Goal: Information Seeking & Learning: Find specific fact

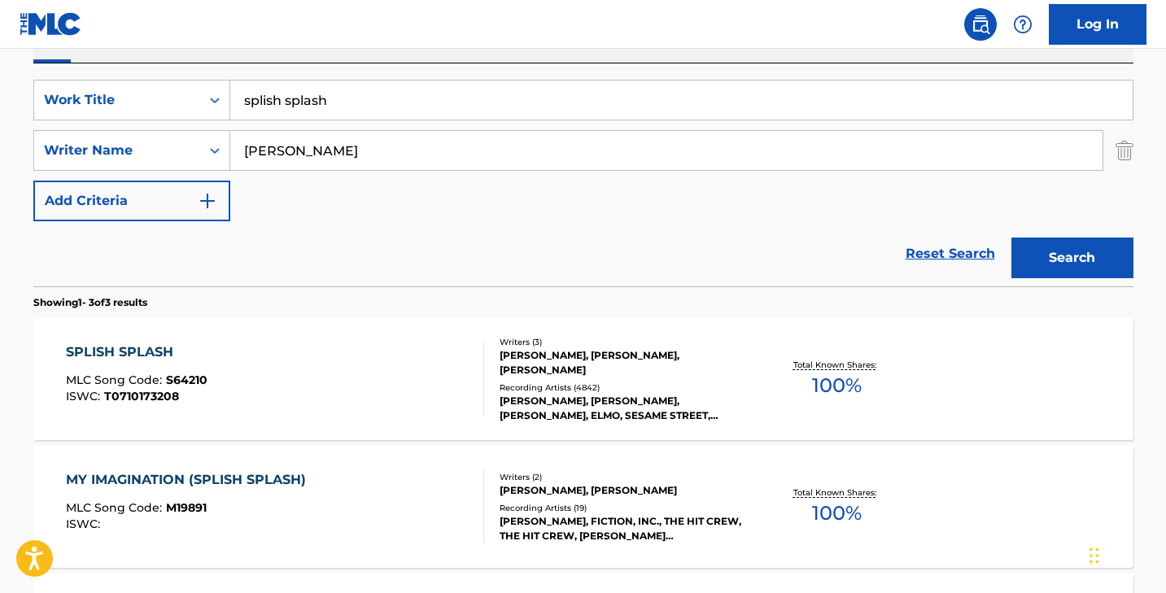
scroll to position [263, 0]
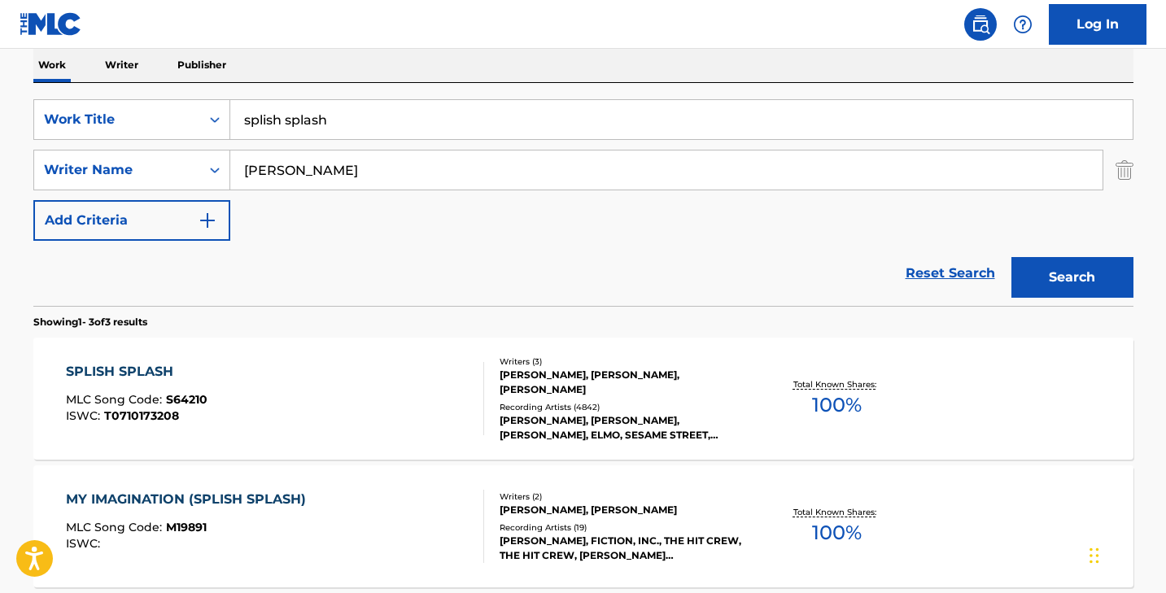
click at [298, 117] on input "splish splash" at bounding box center [681, 119] width 902 height 39
paste input "Don't Worry Be Happy [PERSON_NAME]"
drag, startPoint x: 413, startPoint y: 114, endPoint x: 554, endPoint y: 135, distance: 142.3
click at [552, 133] on input "Don't Worry Be Happy [PERSON_NAME]" at bounding box center [681, 119] width 902 height 39
type input "Don't Worry Be Happy"
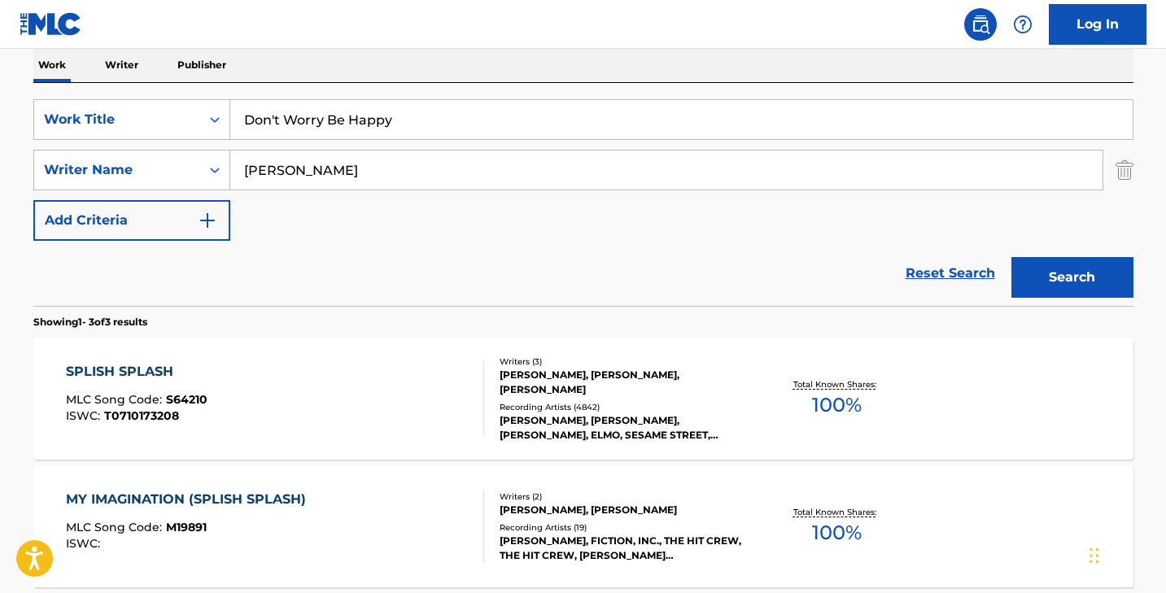
paste input "McFer"
type input "[PERSON_NAME]"
click at [1011, 257] on button "Search" at bounding box center [1072, 277] width 122 height 41
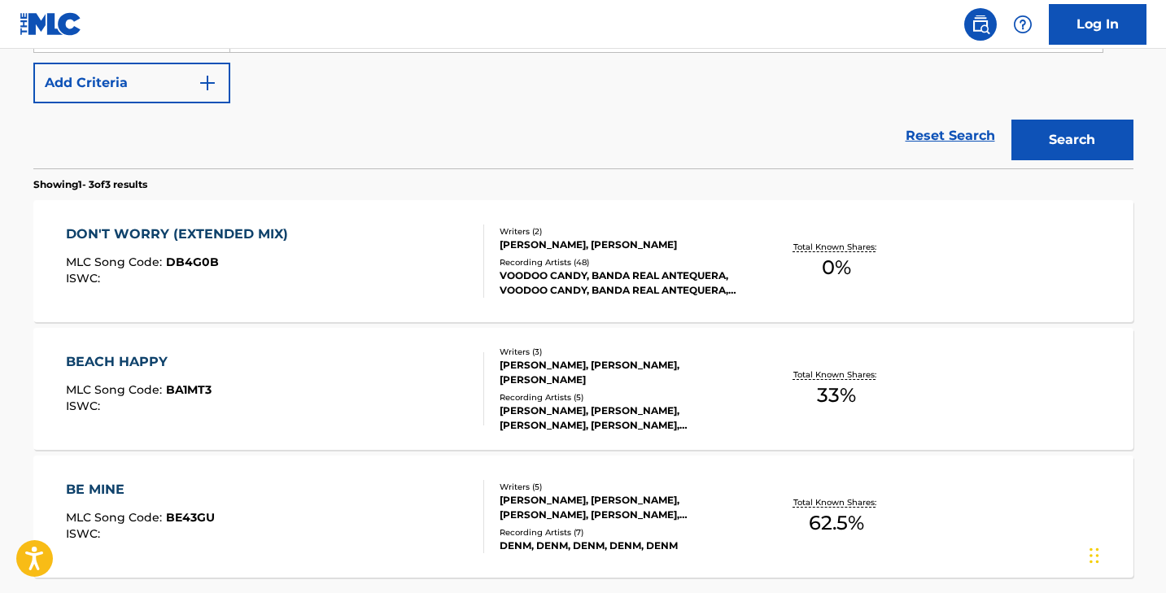
scroll to position [295, 0]
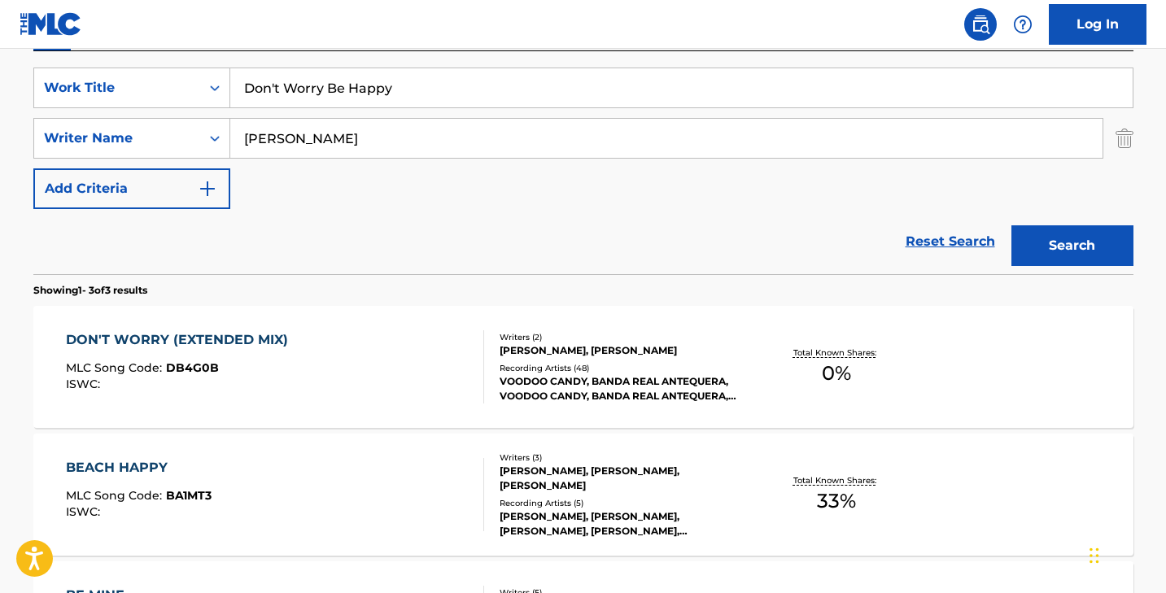
click at [272, 79] on input "Don't Worry Be Happy" at bounding box center [681, 87] width 902 height 39
click at [1011, 225] on button "Search" at bounding box center [1072, 245] width 122 height 41
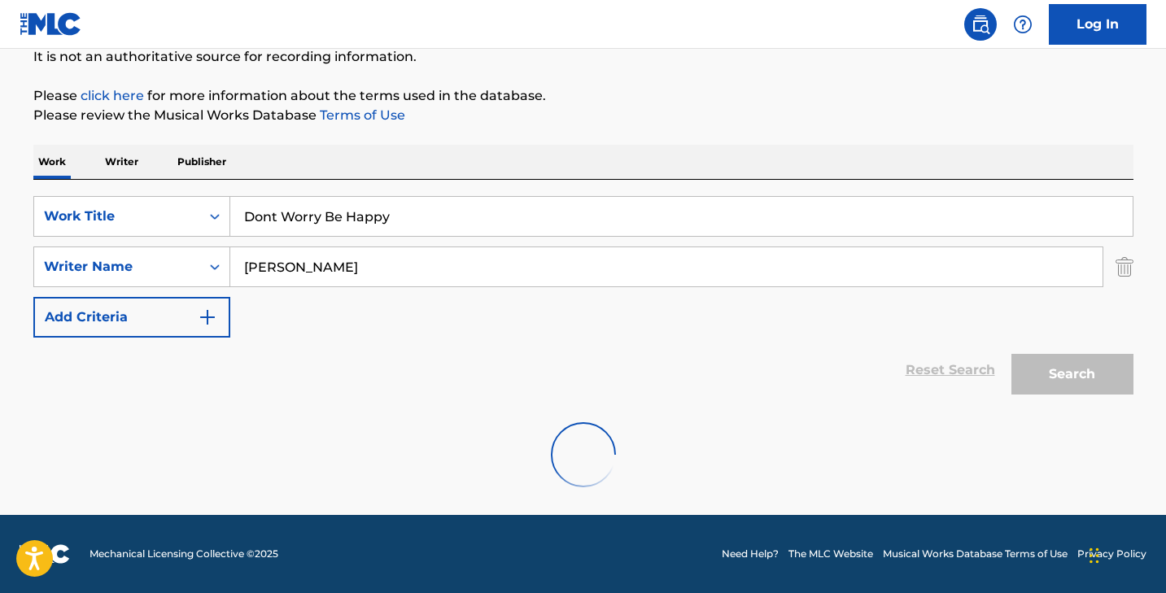
scroll to position [298, 0]
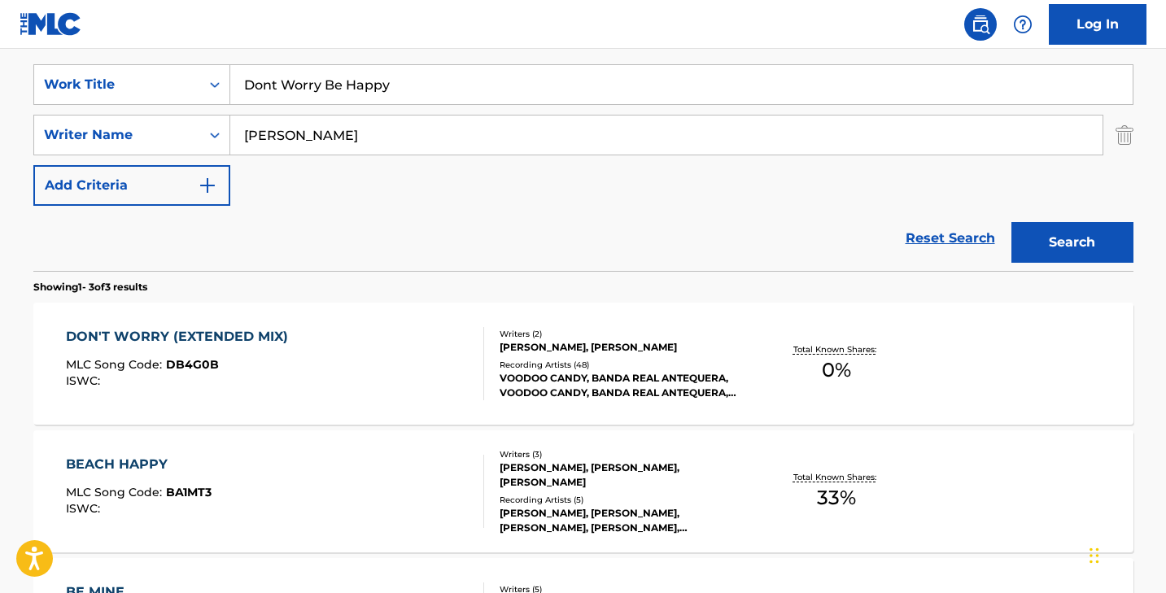
click at [320, 83] on input "Dont Worry Be Happy" at bounding box center [681, 84] width 902 height 39
click at [1011, 222] on button "Search" at bounding box center [1072, 242] width 122 height 41
click at [324, 155] on div "[PERSON_NAME]" at bounding box center [666, 135] width 873 height 41
click at [294, 96] on input "Dont Worry, Be Happy" at bounding box center [681, 84] width 902 height 39
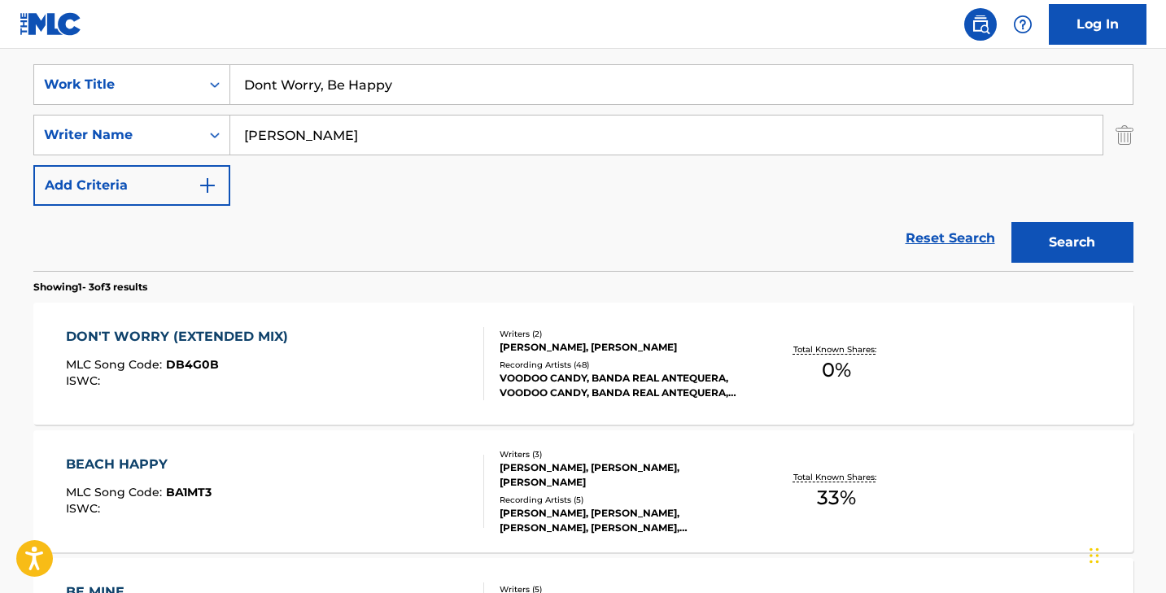
click at [294, 96] on input "Dont Worry, Be Happy" at bounding box center [681, 84] width 902 height 39
paste input "Rainbow Connection [PERSON_NAME]"
click at [294, 96] on input "Dont Worry, Be Happy" at bounding box center [681, 84] width 902 height 39
drag, startPoint x: 406, startPoint y: 85, endPoint x: 565, endPoint y: 96, distance: 159.8
click at [560, 96] on input "Rainbow Connection [PERSON_NAME]" at bounding box center [681, 84] width 902 height 39
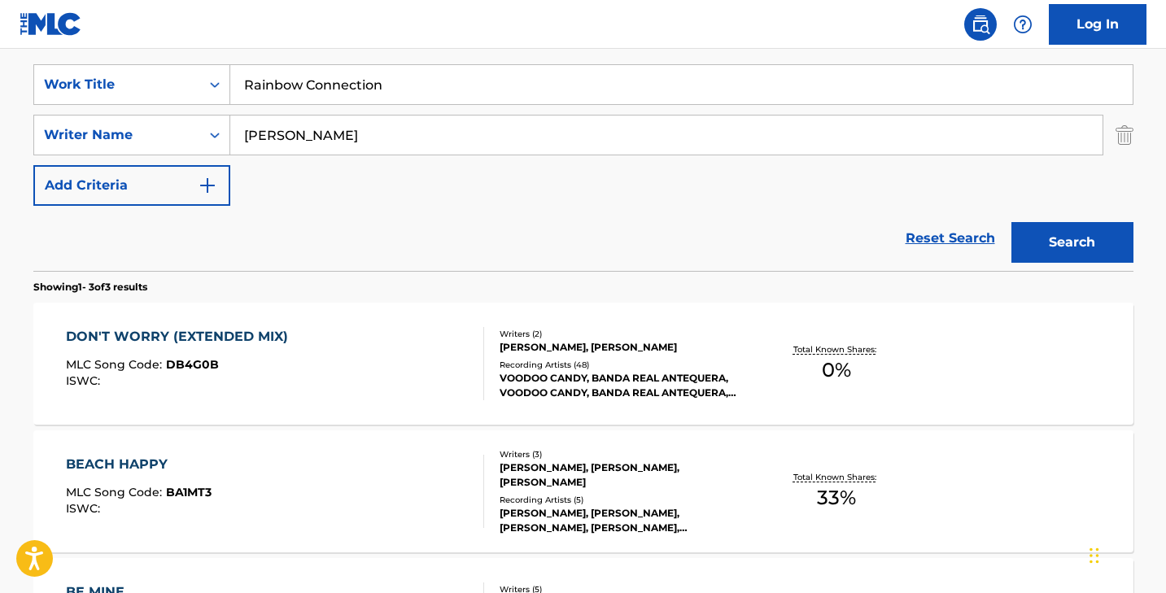
type input "Rainbow Connection"
paste input "[PERSON_NAME]"
type input "[PERSON_NAME]"
click at [1011, 222] on button "Search" at bounding box center [1072, 242] width 122 height 41
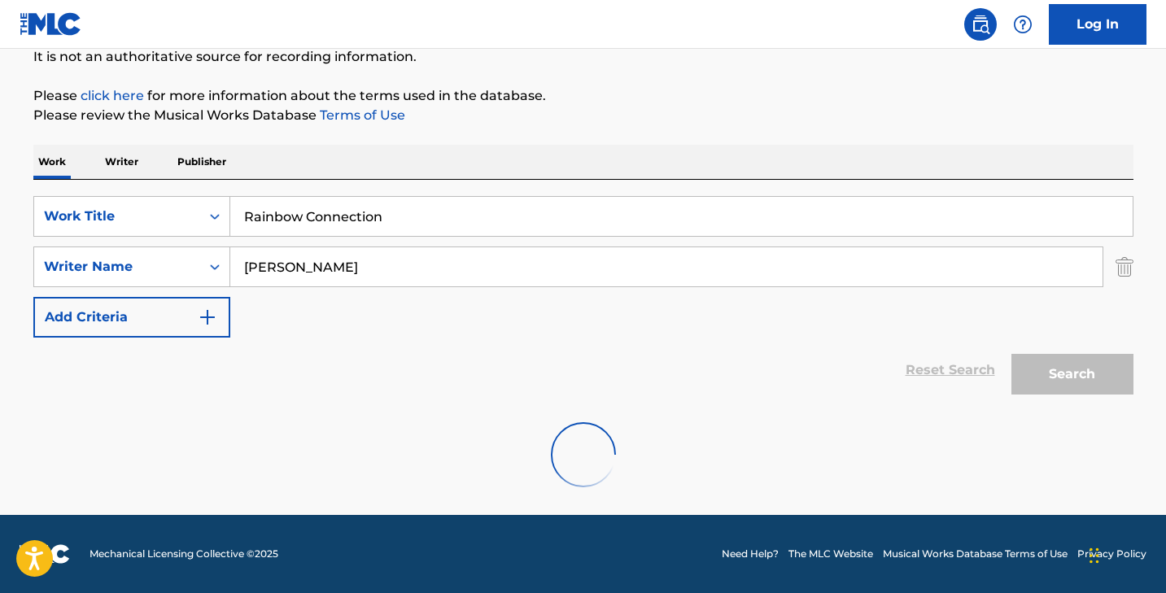
scroll to position [113, 0]
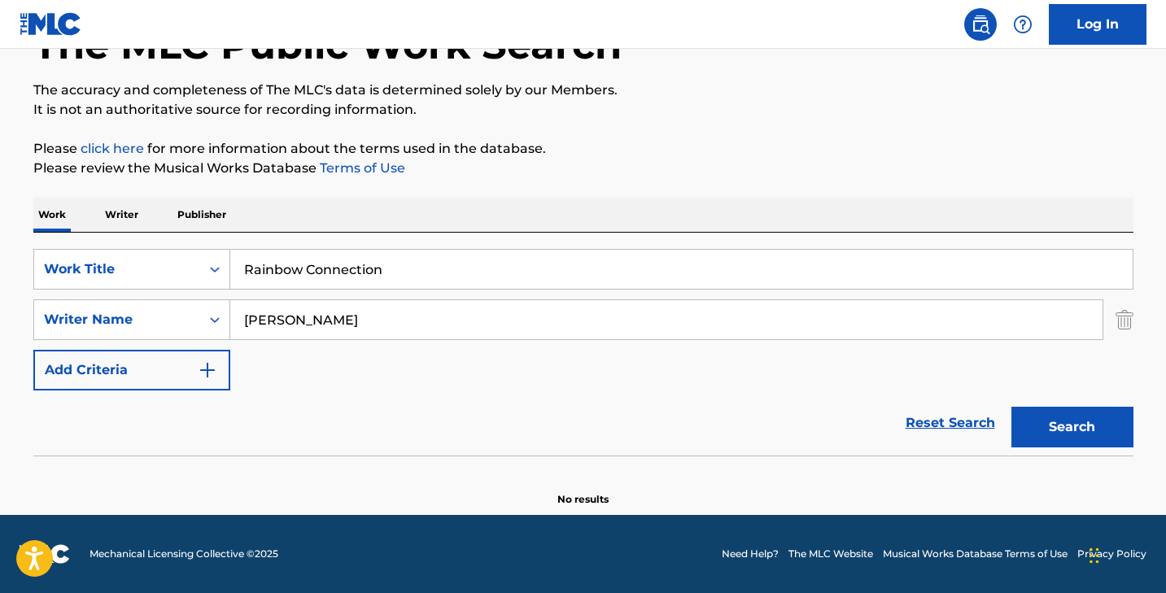
click at [248, 266] on input "Rainbow Connection" at bounding box center [681, 269] width 902 height 39
type input "the Rainbow Connection"
click at [1011, 407] on button "Search" at bounding box center [1072, 427] width 122 height 41
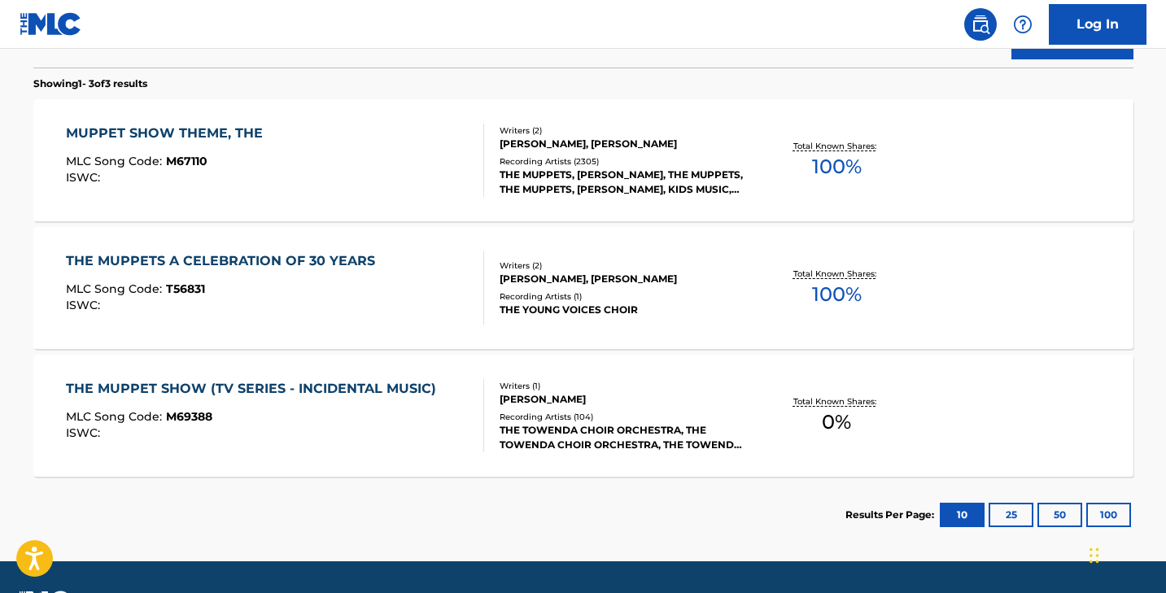
scroll to position [68, 0]
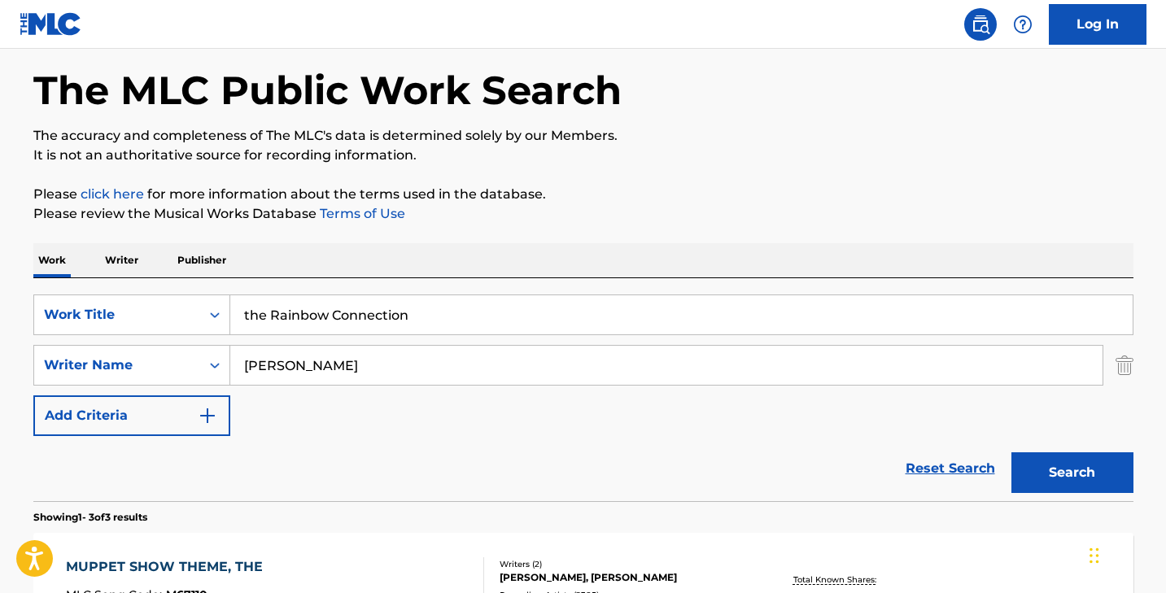
click at [340, 346] on input "[PERSON_NAME]" at bounding box center [666, 365] width 872 height 39
type input "[PERSON_NAME]"
click at [1011, 452] on button "Search" at bounding box center [1072, 472] width 122 height 41
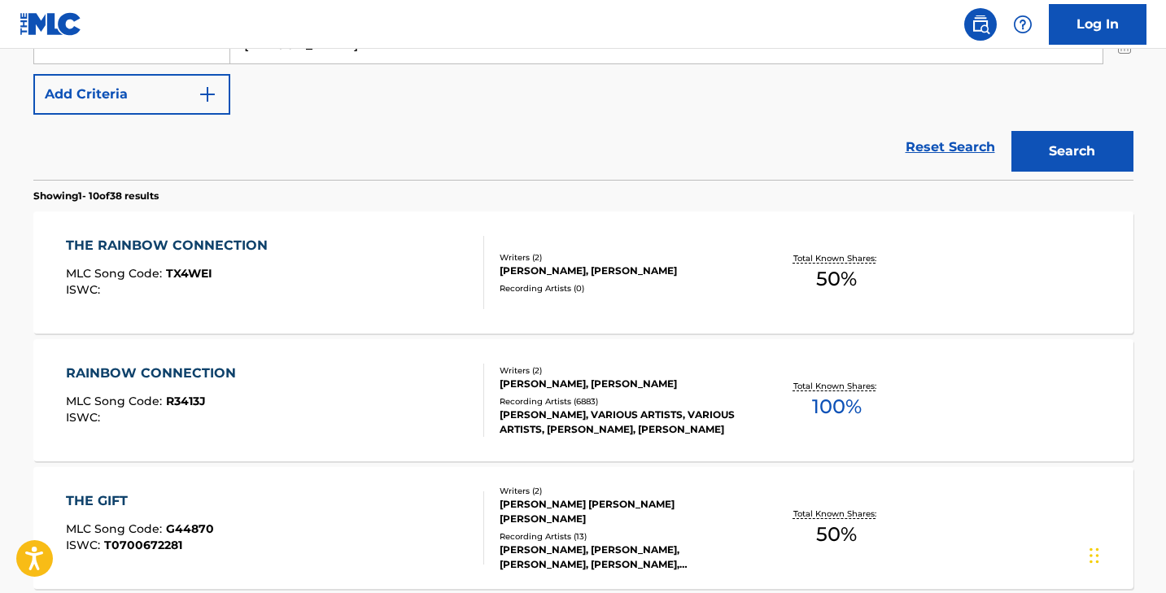
scroll to position [395, 0]
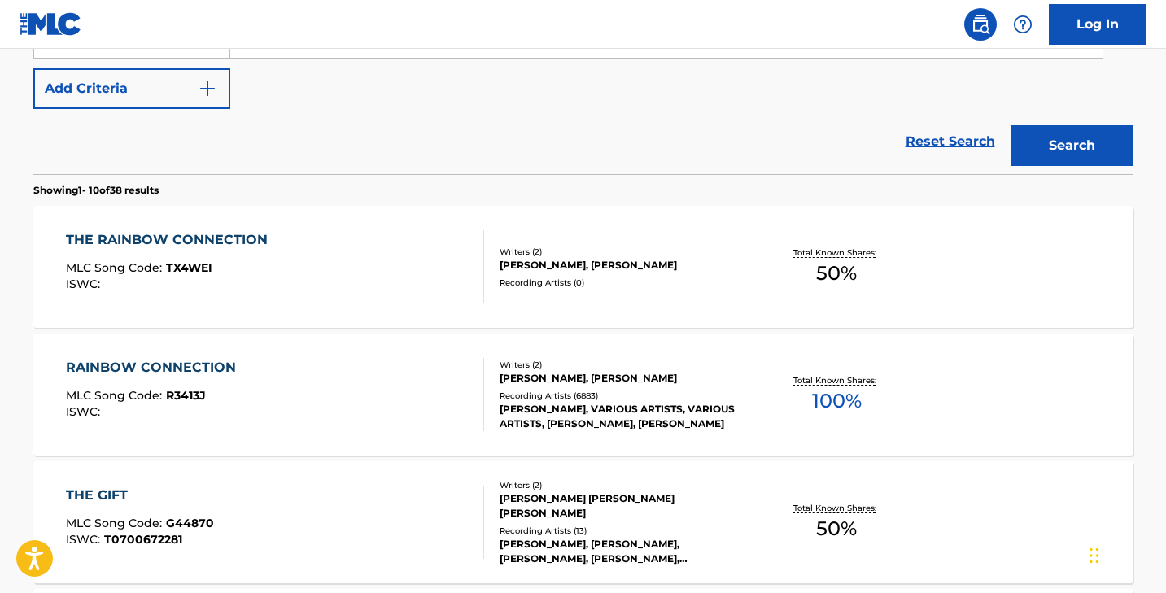
click at [321, 382] on div "RAINBOW CONNECTION MLC Song Code : R3413J ISWC :" at bounding box center [275, 394] width 418 height 73
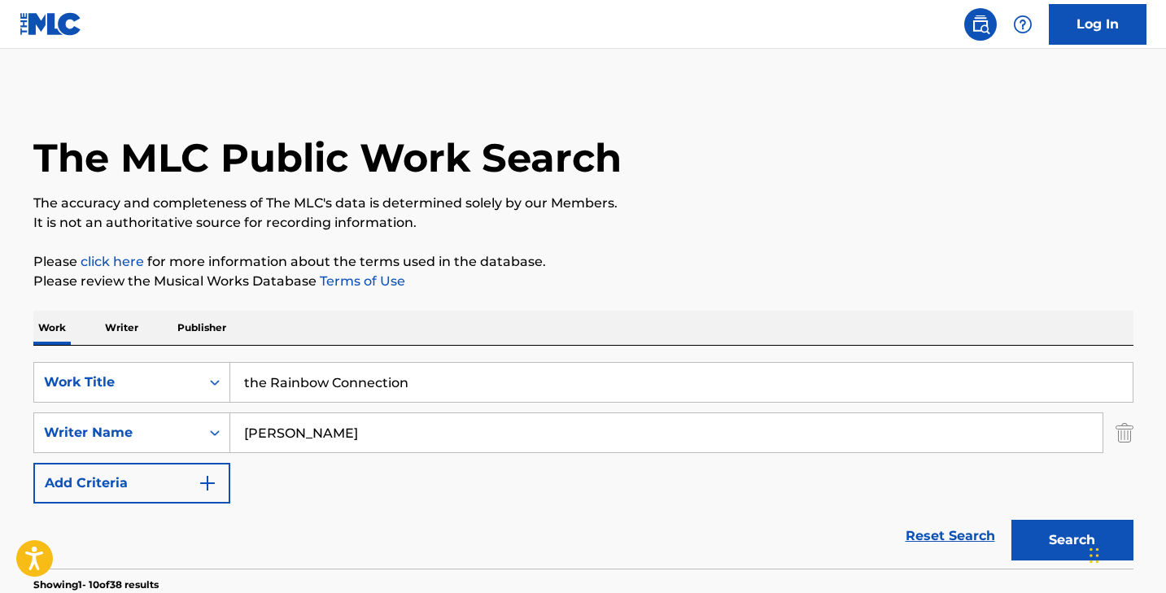
scroll to position [487, 0]
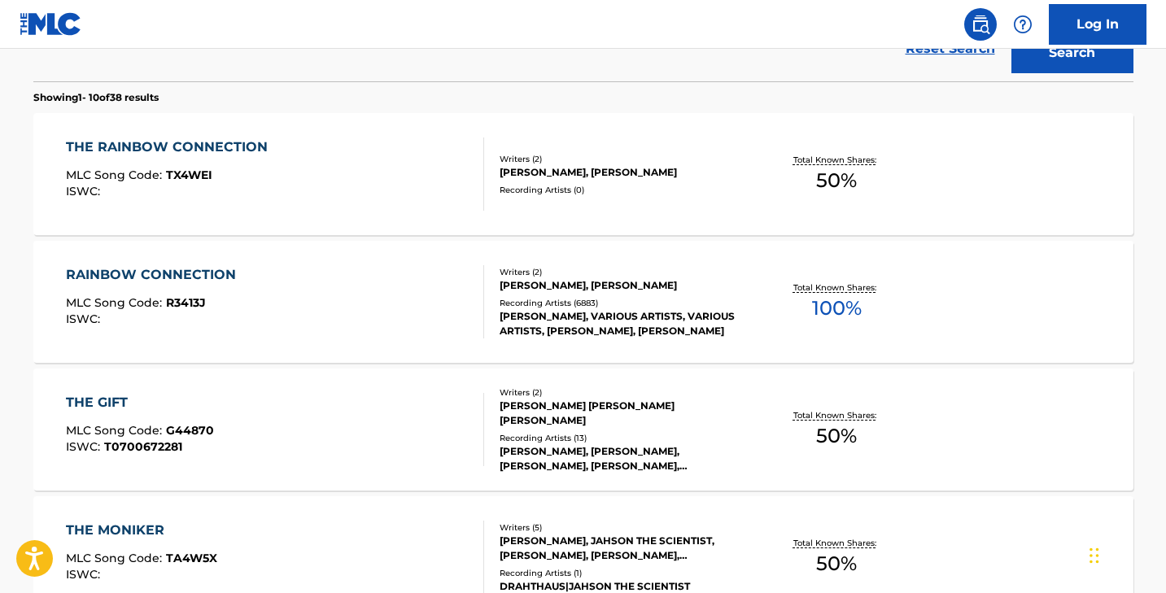
click at [62, 244] on div "RAINBOW CONNECTION MLC Song Code : R3413J ISWC : Writers ( 2 ) [PERSON_NAME], […" at bounding box center [583, 302] width 1100 height 122
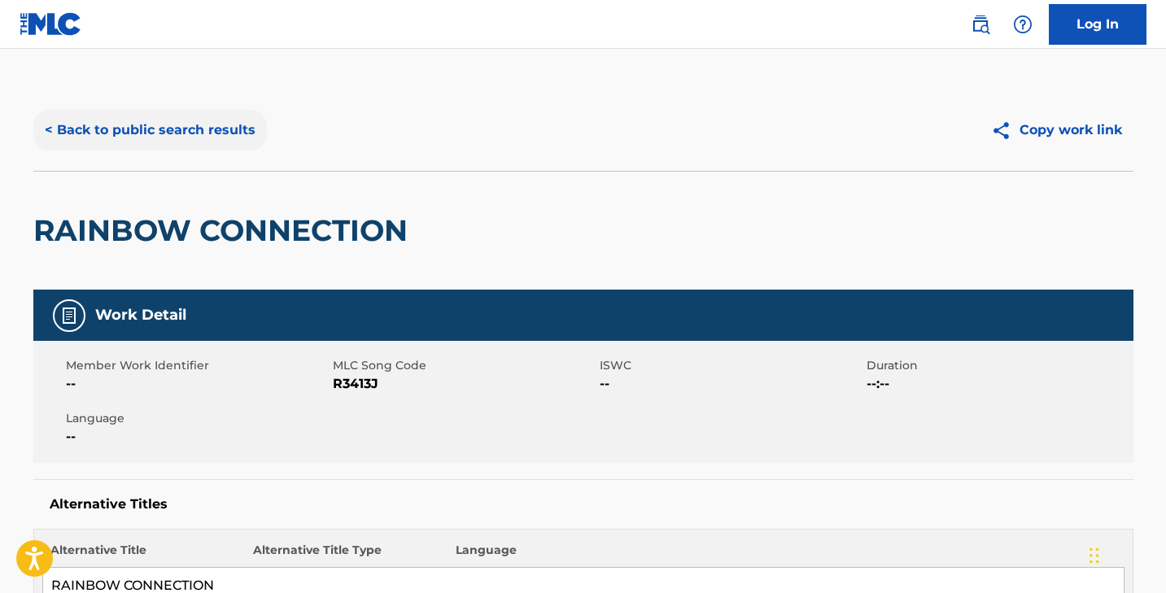
click at [110, 120] on button "< Back to public search results" at bounding box center [150, 130] width 234 height 41
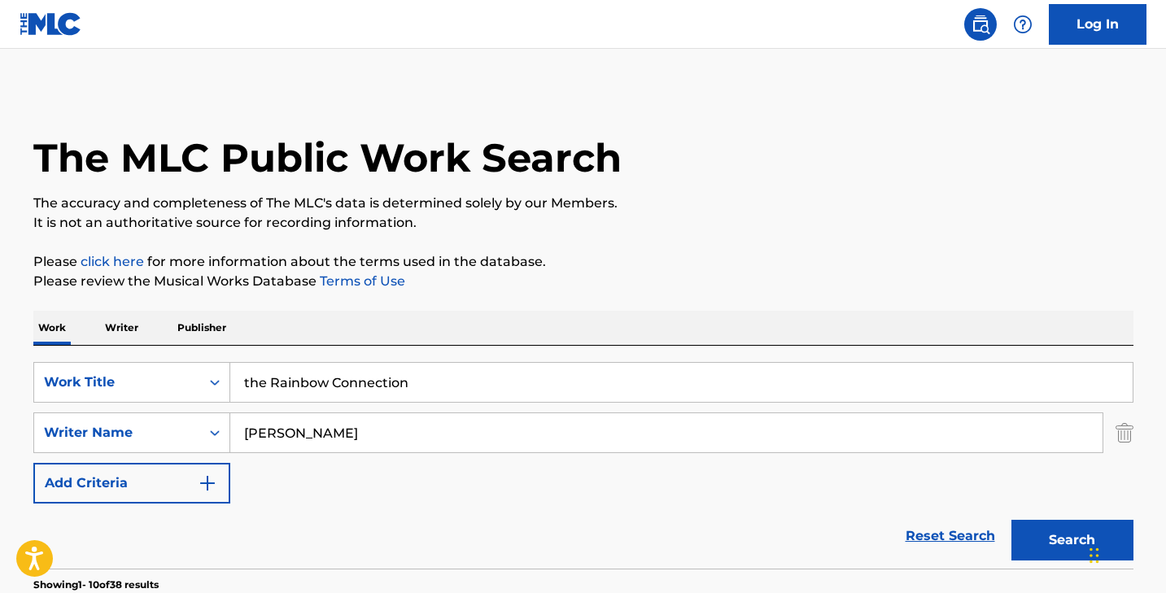
click at [308, 382] on input "the Rainbow Connection" at bounding box center [681, 382] width 902 height 39
paste input "Billionaire"
type input "Billionaire"
click at [320, 440] on input "[PERSON_NAME]" at bounding box center [666, 432] width 872 height 39
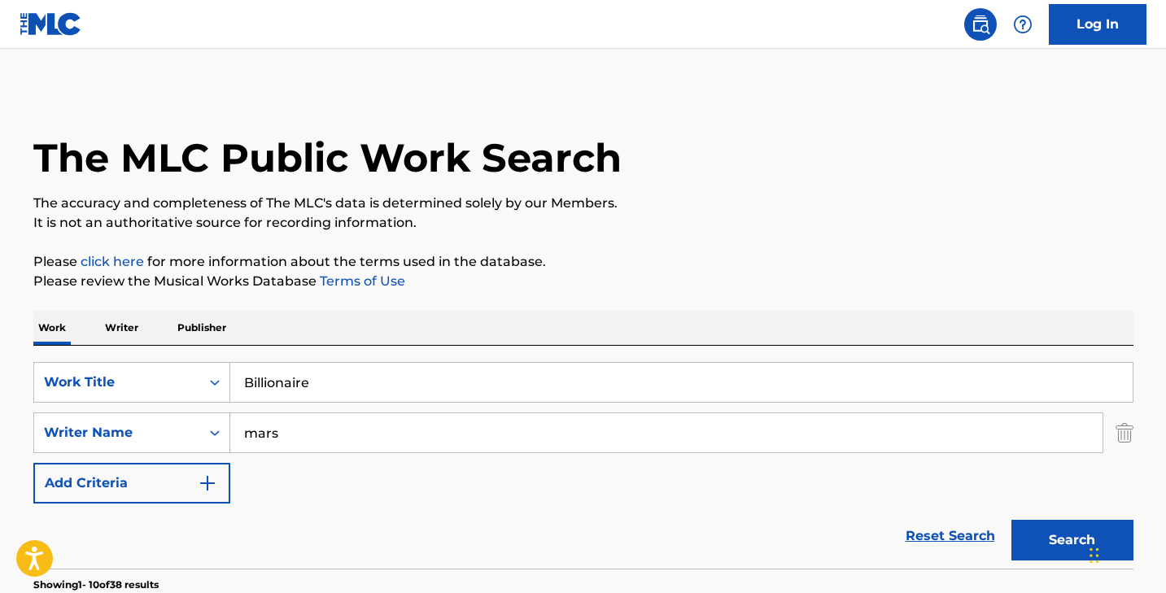
click at [1011, 520] on button "Search" at bounding box center [1072, 540] width 122 height 41
click at [294, 447] on input "mars" at bounding box center [666, 432] width 872 height 39
type input "[PERSON_NAME]"
click at [1011, 520] on button "Search" at bounding box center [1072, 540] width 122 height 41
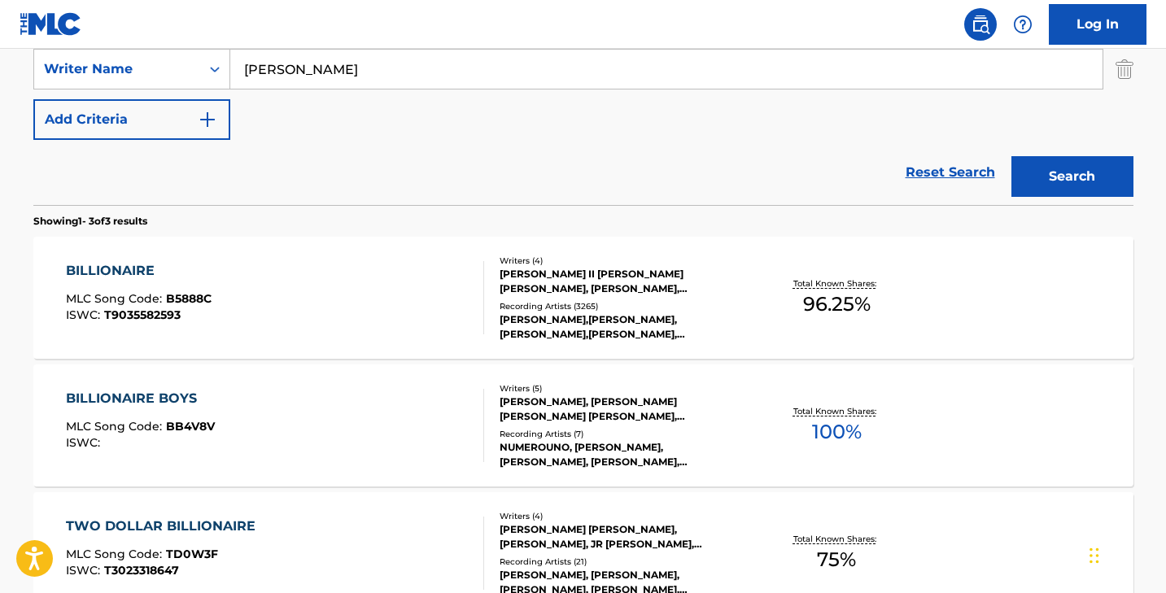
scroll to position [362, 0]
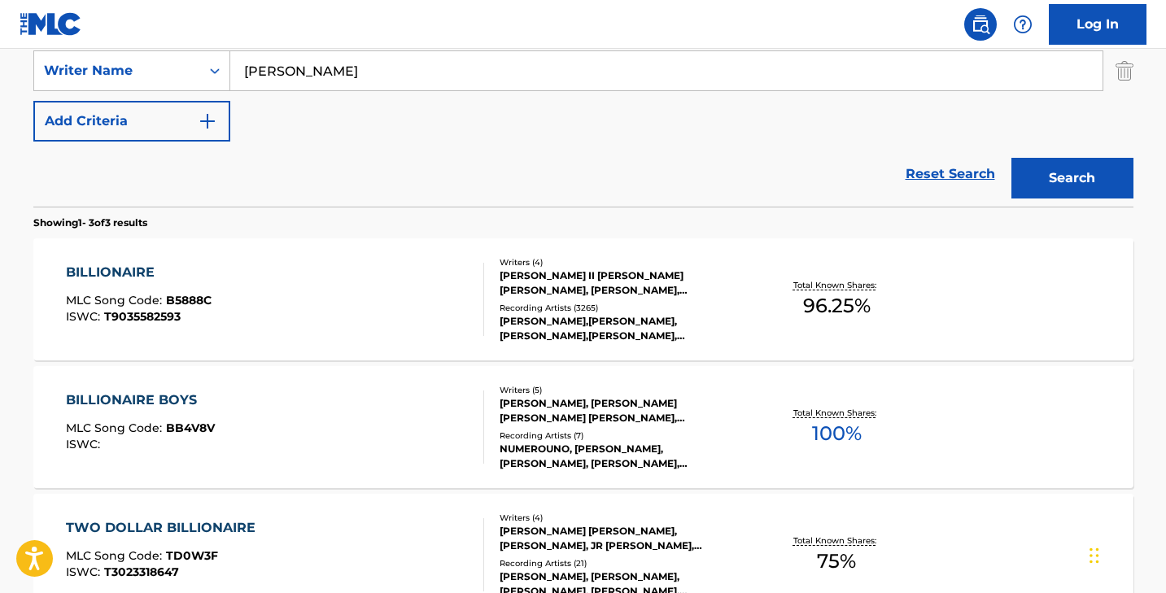
click at [247, 267] on div "BILLIONAIRE MLC Song Code : B5888C ISWC : T9035582593" at bounding box center [275, 299] width 418 height 73
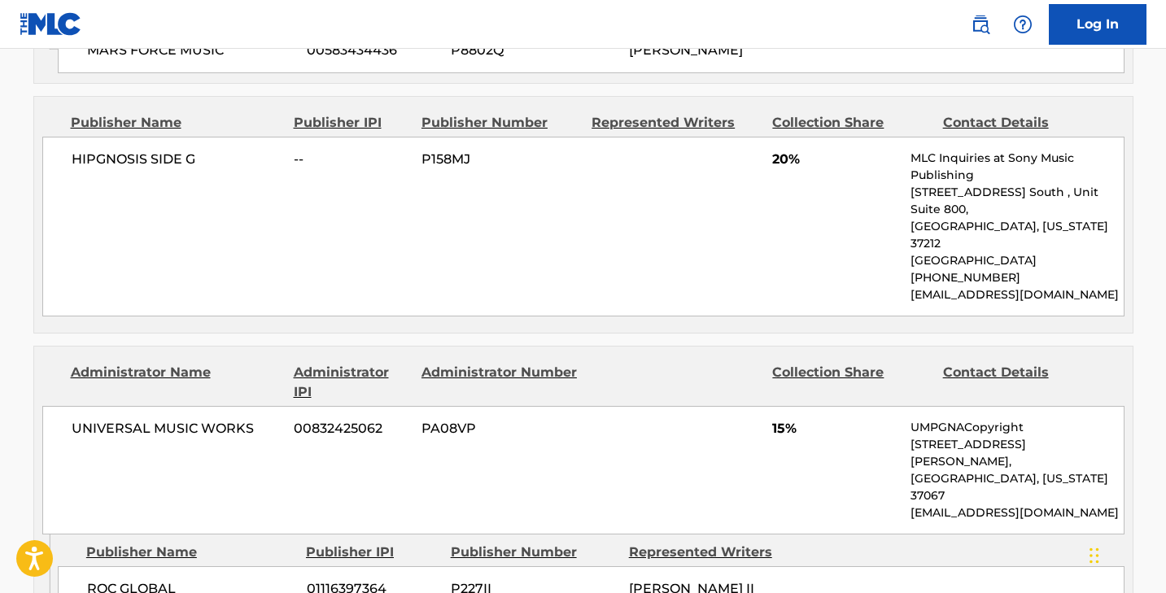
scroll to position [2535, 0]
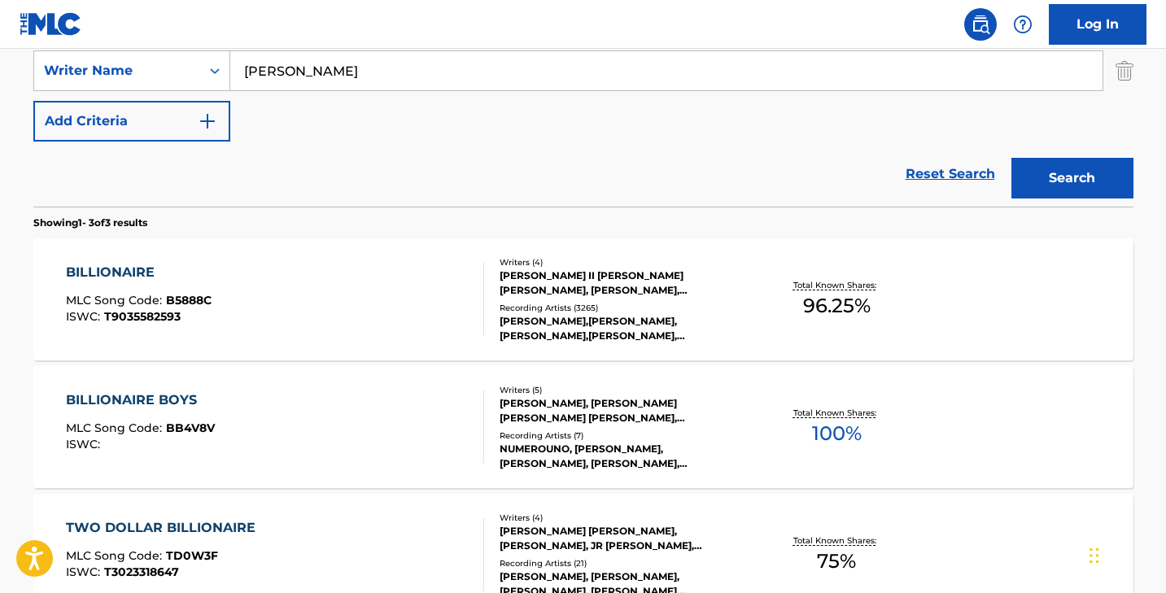
click at [101, 183] on div "Reset Search Search" at bounding box center [583, 174] width 1100 height 65
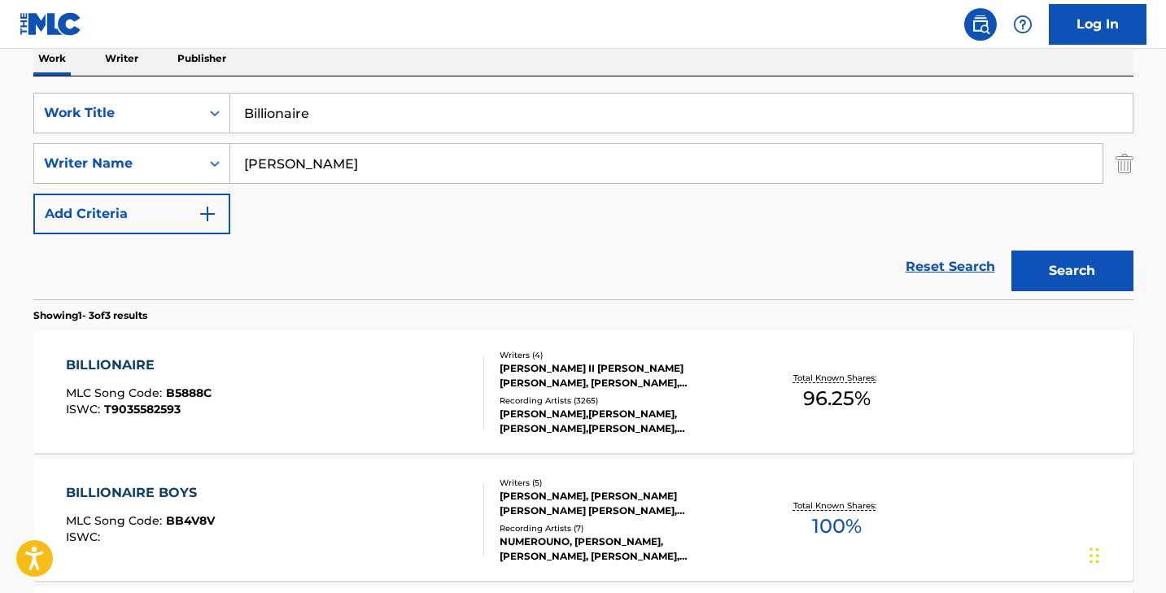
click at [295, 108] on input "Billionaire" at bounding box center [681, 113] width 902 height 39
paste input "Heaven"
type input "Heaven"
click at [286, 166] on input "[PERSON_NAME]" at bounding box center [666, 163] width 872 height 39
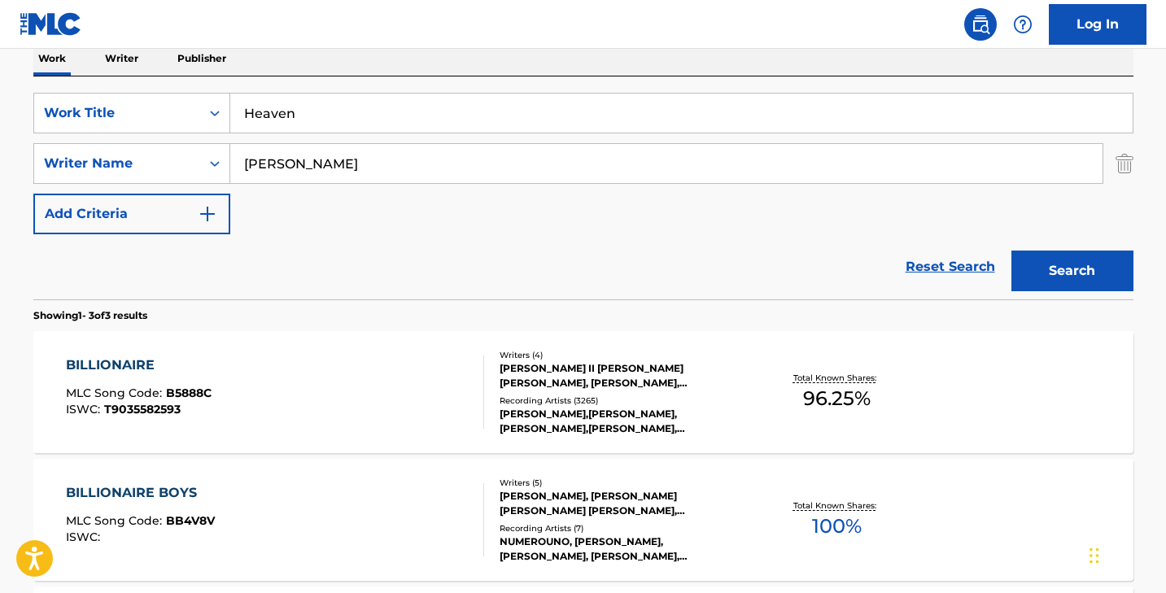
click at [286, 166] on input "[PERSON_NAME]" at bounding box center [666, 163] width 872 height 39
type input "[PERSON_NAME]"
click at [1011, 251] on button "Search" at bounding box center [1072, 271] width 122 height 41
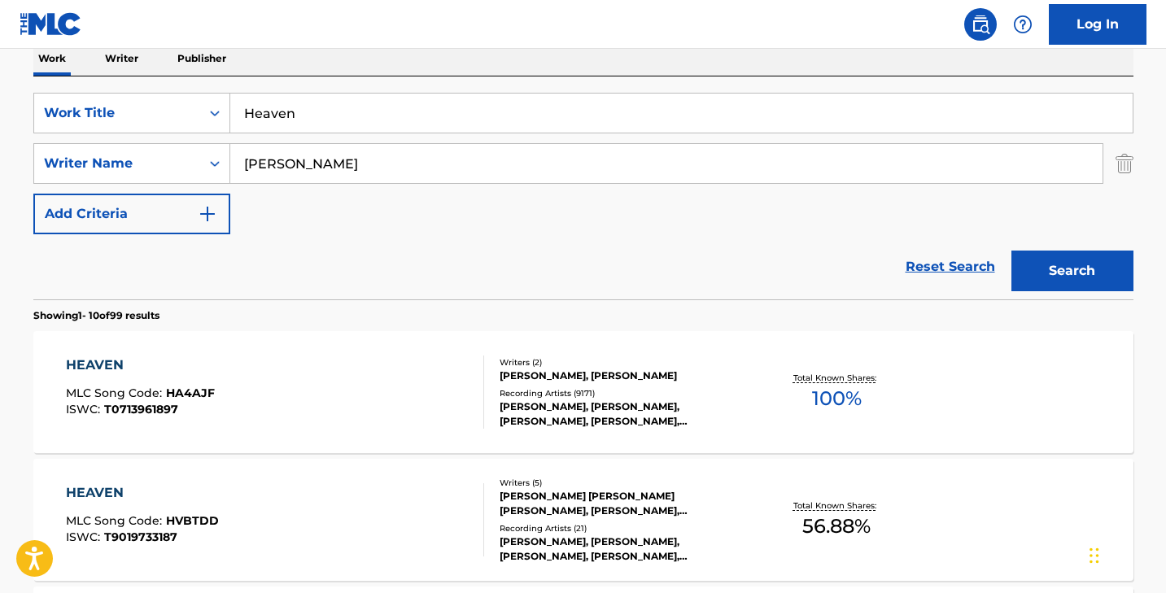
scroll to position [286, 0]
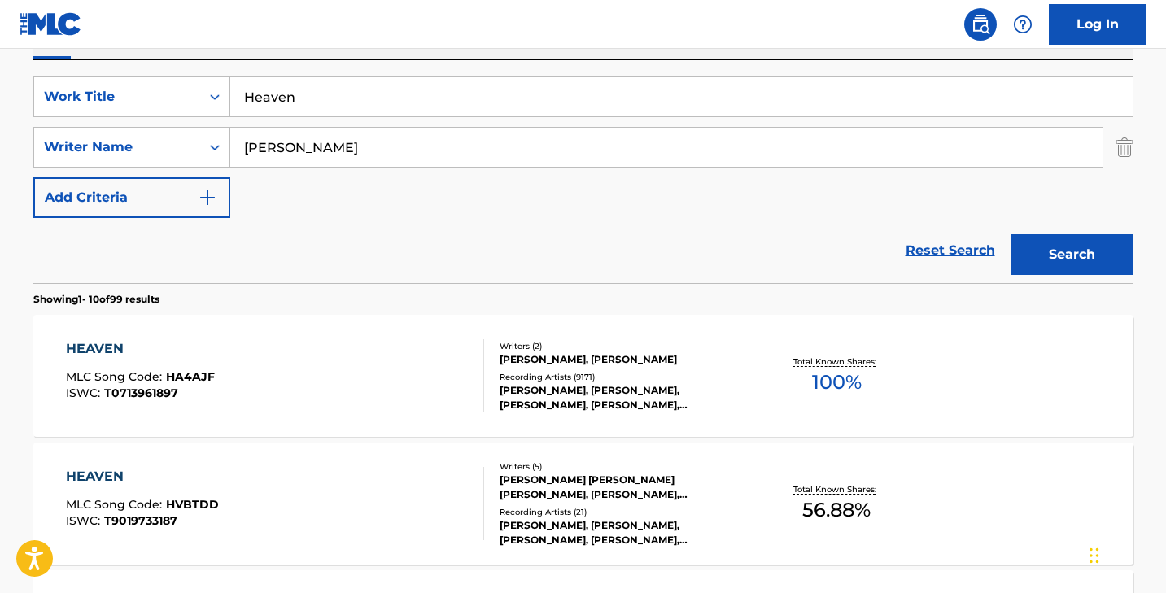
click at [398, 369] on div "HEAVEN MLC Song Code : HA4AJF ISWC : T0713961897" at bounding box center [275, 375] width 418 height 73
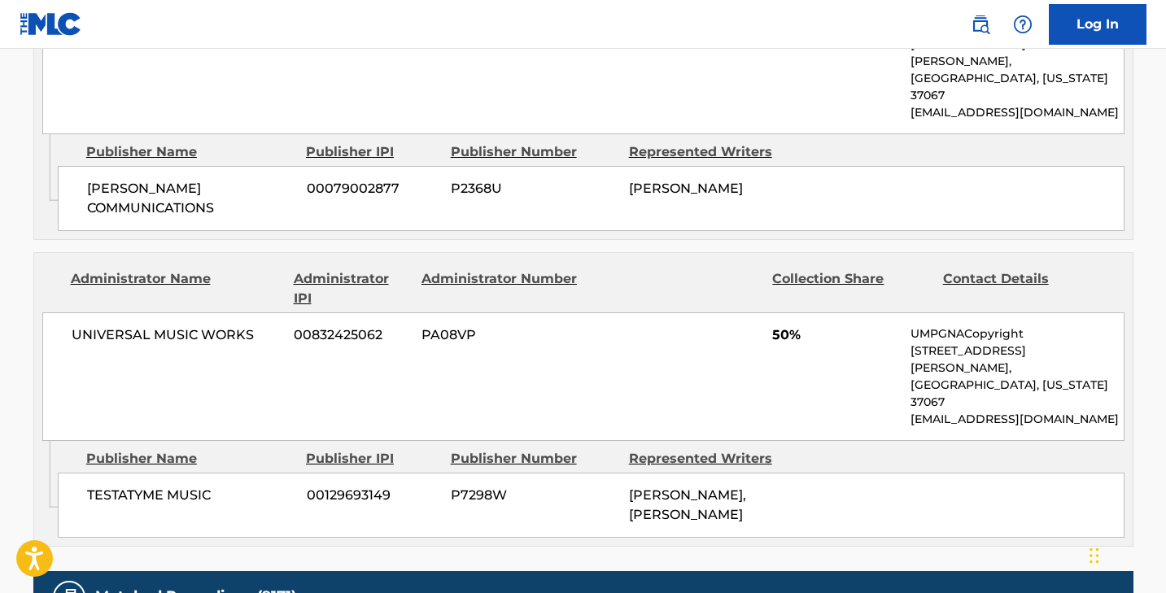
scroll to position [913, 0]
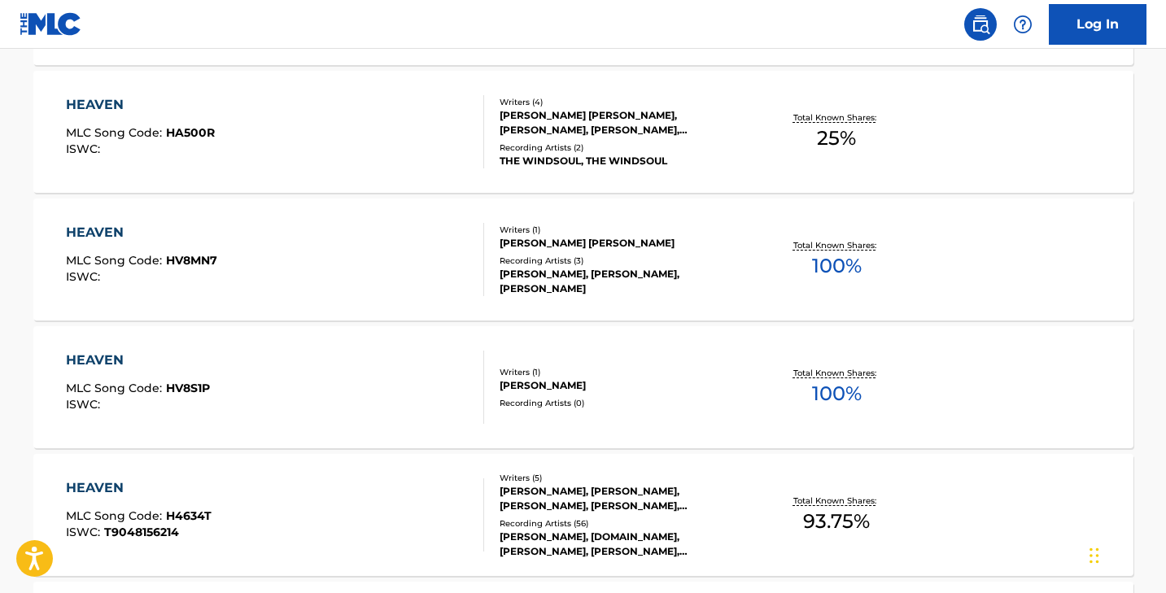
scroll to position [286, 0]
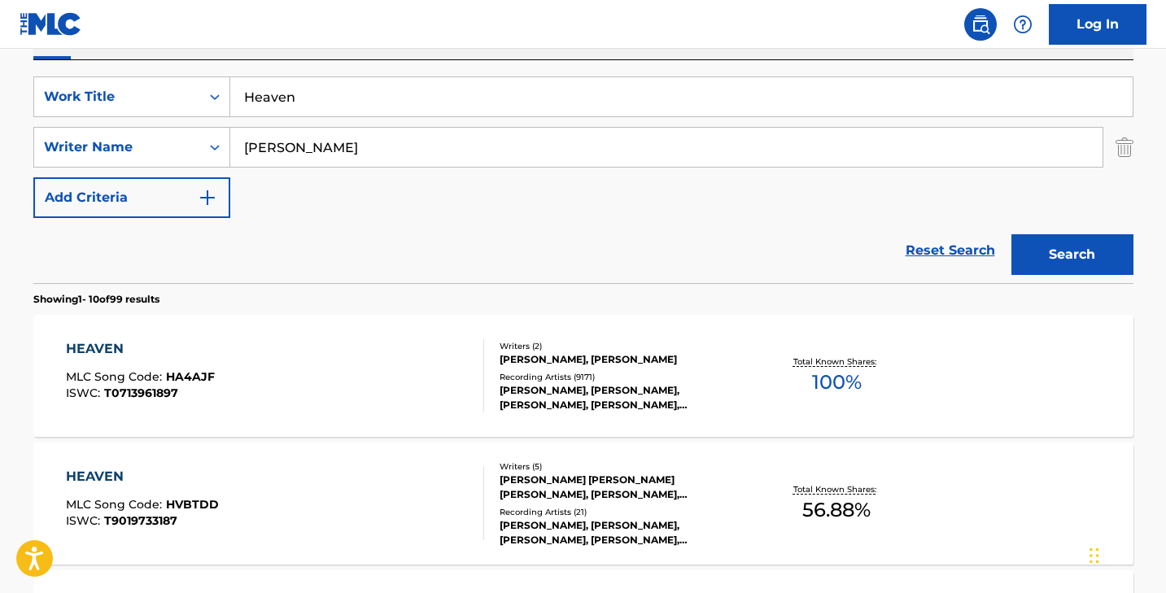
click at [346, 90] on input "Heaven" at bounding box center [681, 96] width 902 height 39
paste input "That's What I Like"
type input "That's What I Like"
click at [289, 172] on div "SearchWithCriteriacc65a948-3dd7-4178-92ef-bd8c316ab33e Work Title That's What I…" at bounding box center [583, 147] width 1100 height 142
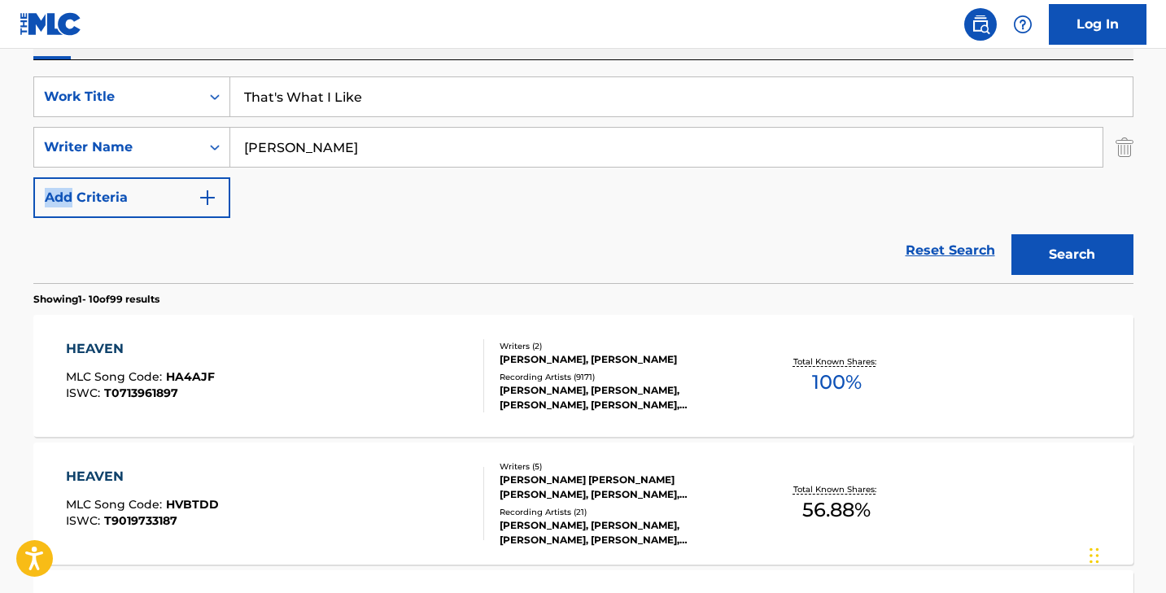
click at [293, 146] on input "[PERSON_NAME]" at bounding box center [666, 147] width 872 height 39
type input "[PERSON_NAME]"
click at [1011, 234] on button "Search" at bounding box center [1072, 254] width 122 height 41
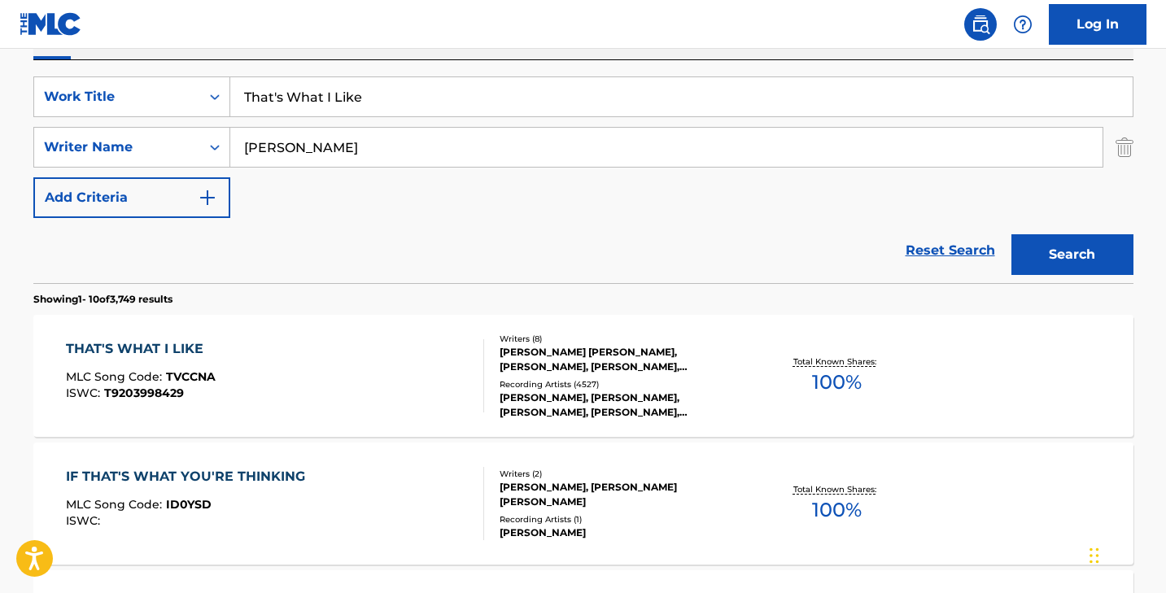
click at [283, 369] on div "THAT'S WHAT I LIKE MLC Song Code : TVCCNA ISWC : T9203998429" at bounding box center [275, 375] width 418 height 73
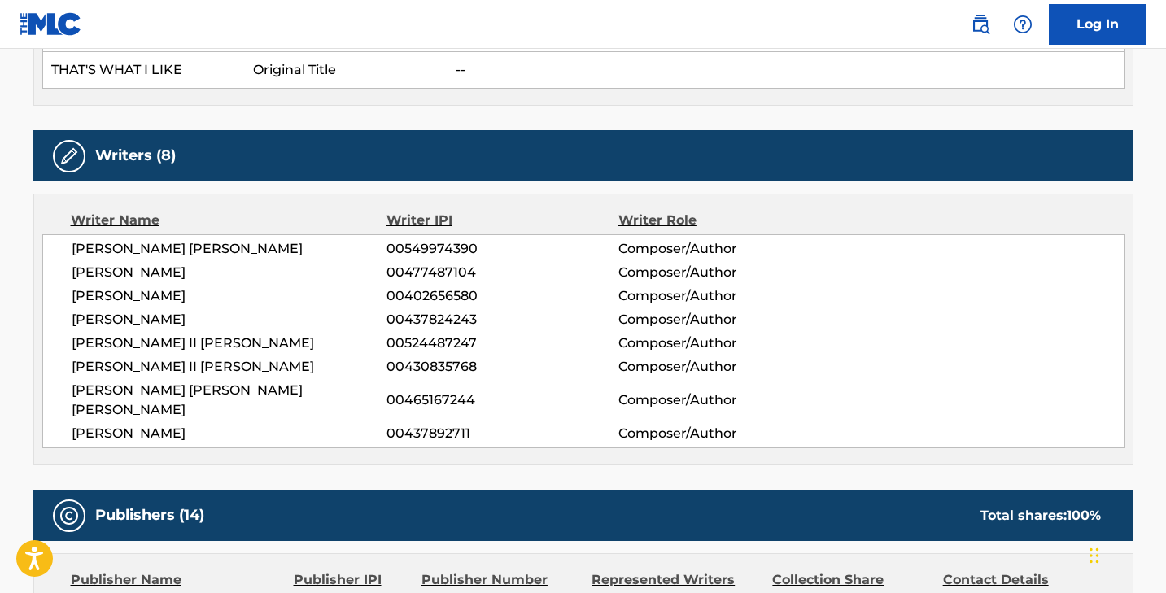
scroll to position [1072, 0]
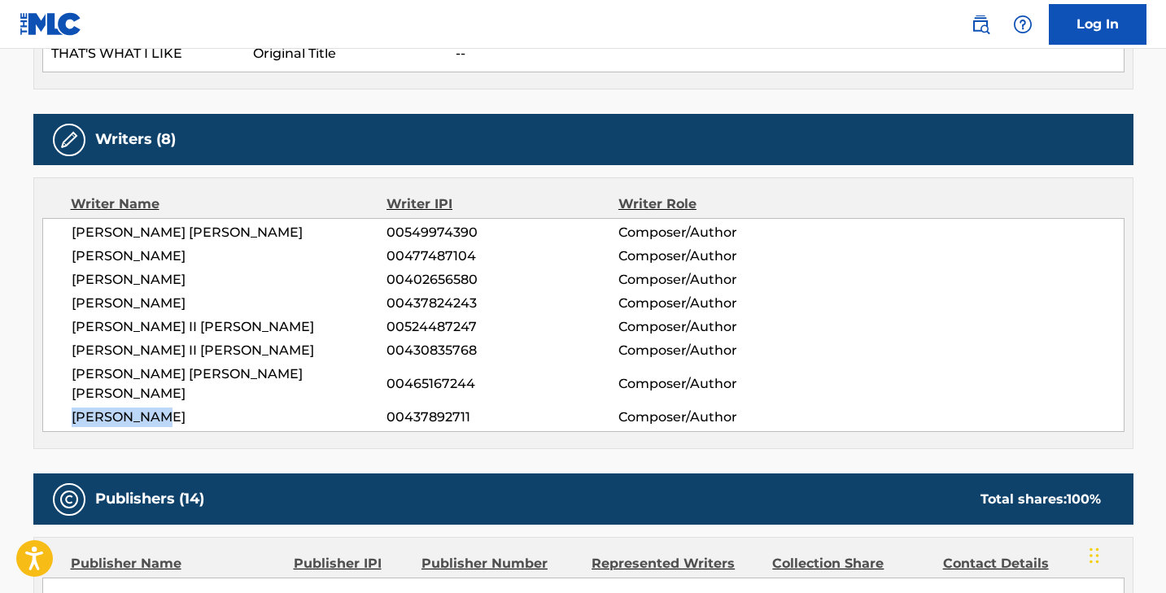
drag, startPoint x: 180, startPoint y: 404, endPoint x: 68, endPoint y: 391, distance: 112.9
click at [68, 391] on div "[PERSON_NAME] [PERSON_NAME] 00549974390 Composer/Author [PERSON_NAME] 004774871…" at bounding box center [583, 325] width 1082 height 214
copy span "[PERSON_NAME]"
drag, startPoint x: 299, startPoint y: 370, endPoint x: 68, endPoint y: 378, distance: 231.2
click at [68, 378] on div "[PERSON_NAME] [PERSON_NAME] 00549974390 Composer/Author [PERSON_NAME] 004774871…" at bounding box center [583, 325] width 1082 height 214
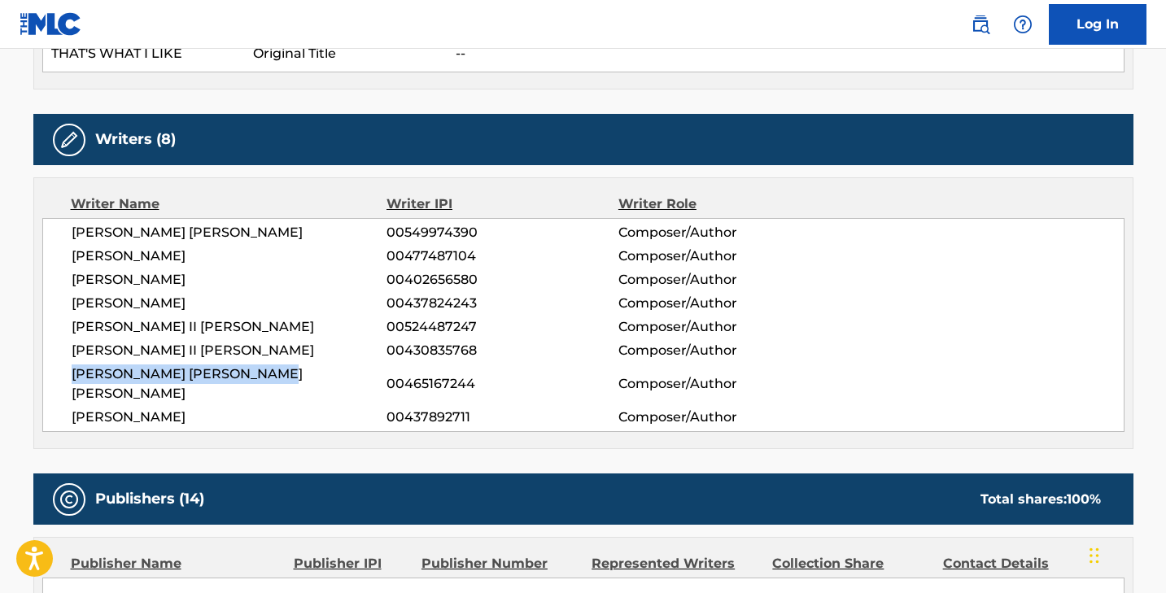
copy span "[PERSON_NAME] [PERSON_NAME] [PERSON_NAME]"
drag, startPoint x: 207, startPoint y: 300, endPoint x: 68, endPoint y: 301, distance: 138.3
click at [68, 301] on div "[PERSON_NAME] [PERSON_NAME] 00549974390 Composer/Author [PERSON_NAME] 004774871…" at bounding box center [583, 325] width 1082 height 214
copy span "[PERSON_NAME]"
drag, startPoint x: 222, startPoint y: 279, endPoint x: 55, endPoint y: 280, distance: 166.8
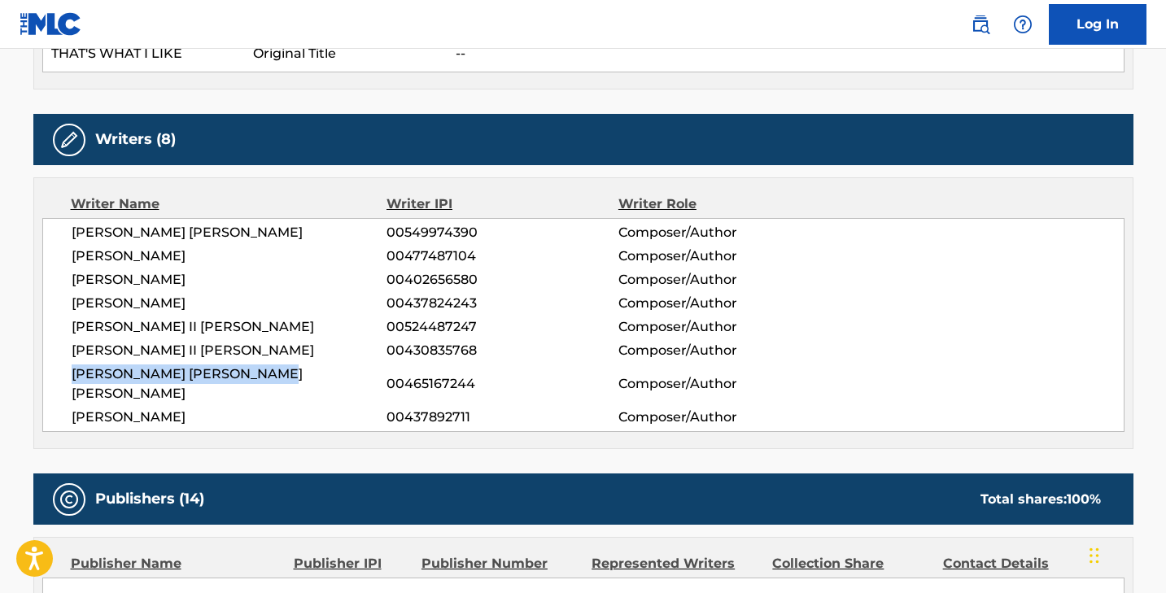
click at [55, 280] on div "[PERSON_NAME] [PERSON_NAME] 00549974390 Composer/Author [PERSON_NAME] 004774871…" at bounding box center [583, 325] width 1082 height 214
copy span "[PERSON_NAME]"
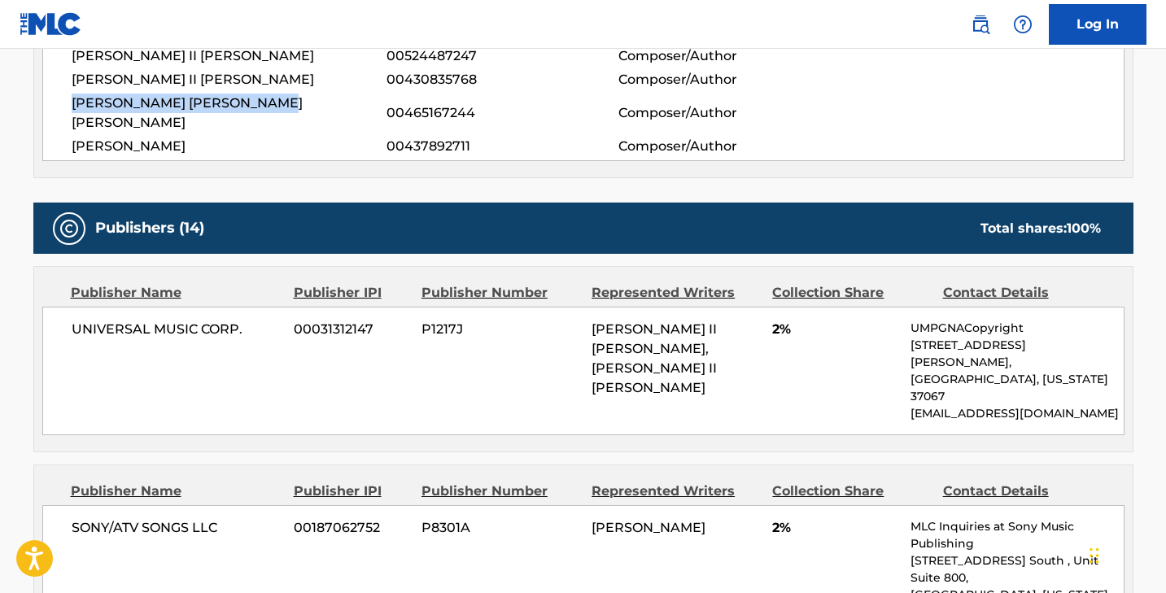
scroll to position [1308, 0]
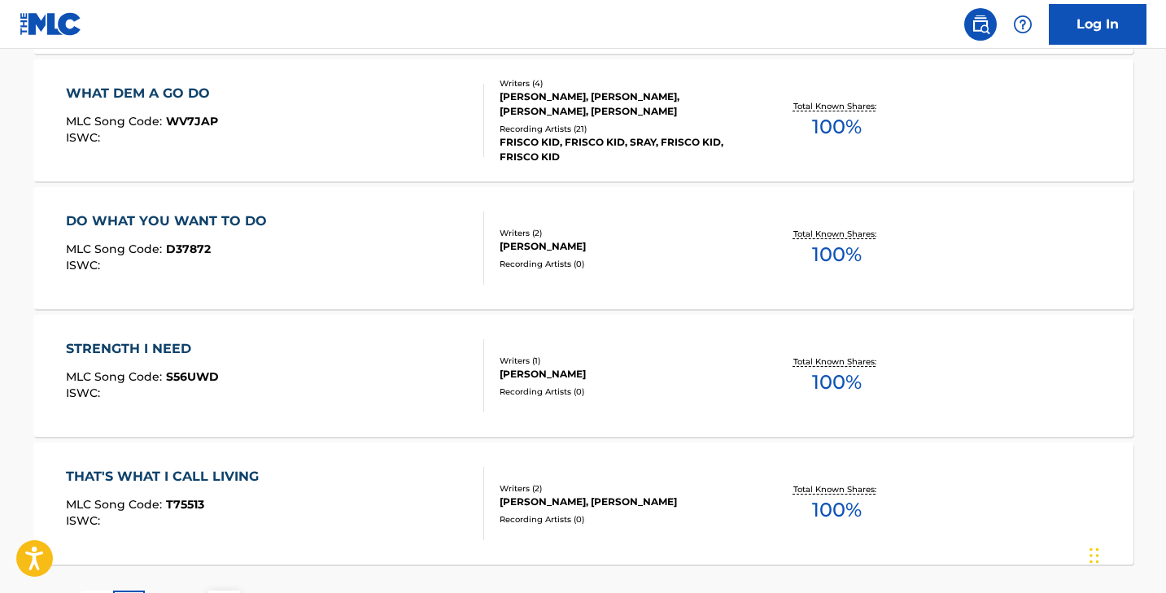
scroll to position [286, 0]
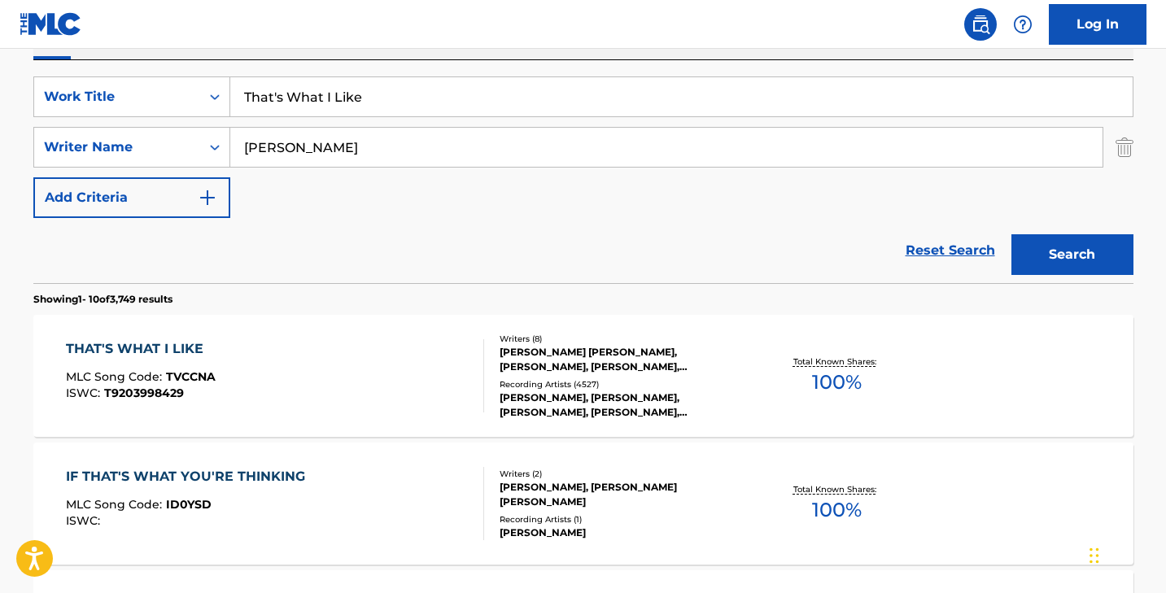
click at [362, 81] on input "That's What I Like" at bounding box center [681, 96] width 902 height 39
paste input "e Stars and Stripes Forever"
type input "The Stars and Stripes Forever"
click at [320, 144] on input "[PERSON_NAME]" at bounding box center [666, 147] width 872 height 39
type input "[PERSON_NAME]"
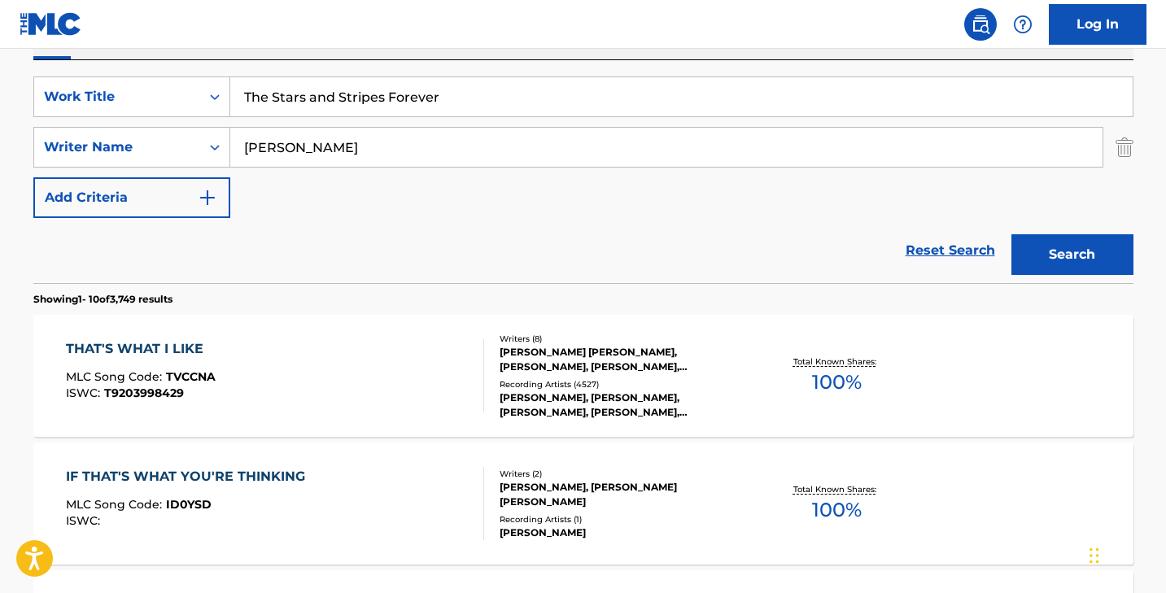
click at [1011, 234] on button "Search" at bounding box center [1072, 254] width 122 height 41
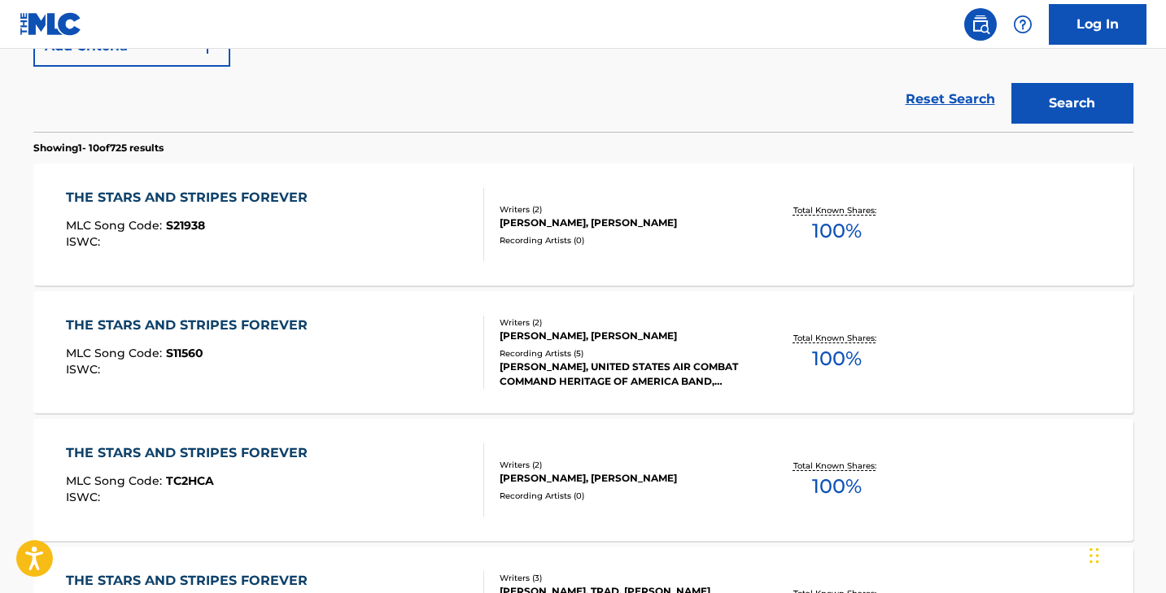
scroll to position [465, 0]
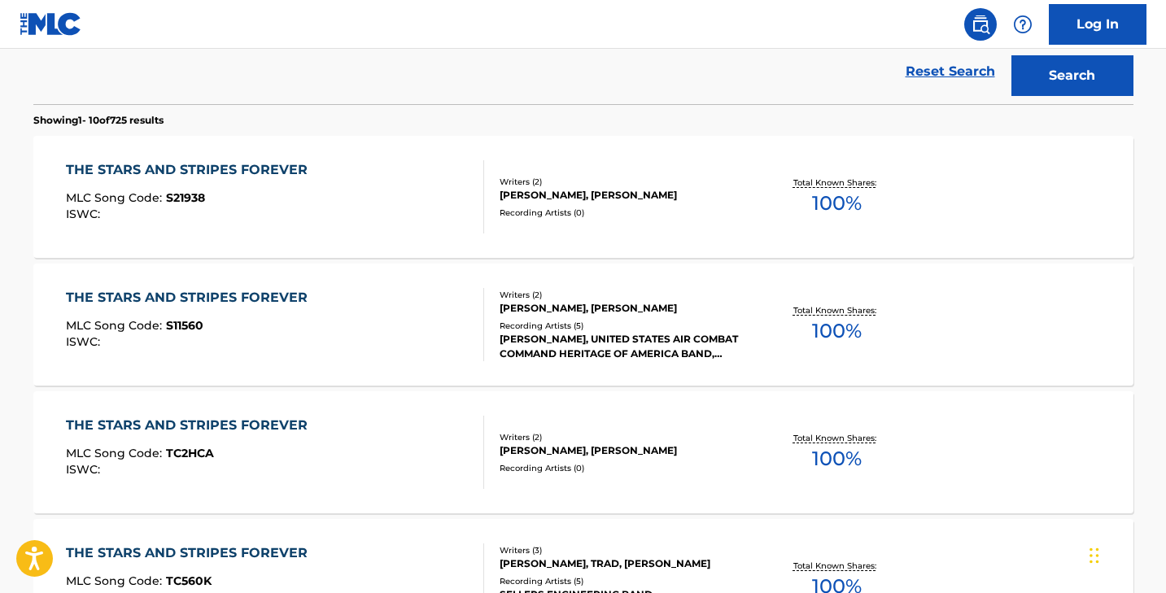
click at [225, 295] on div "THE STARS AND STRIPES FOREVER" at bounding box center [191, 298] width 250 height 20
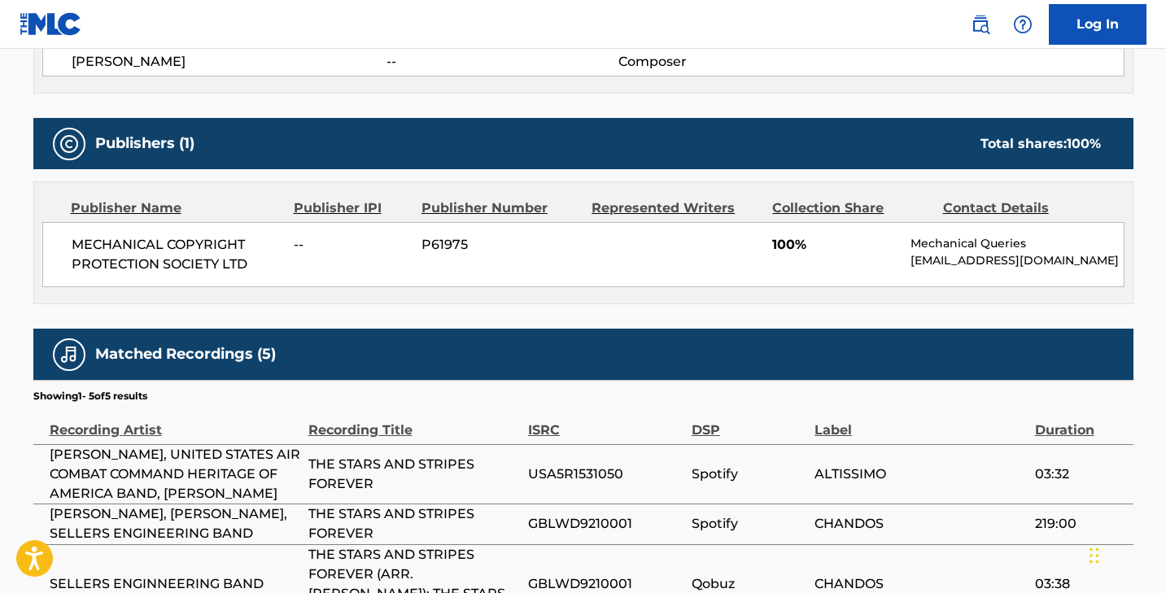
scroll to position [654, 0]
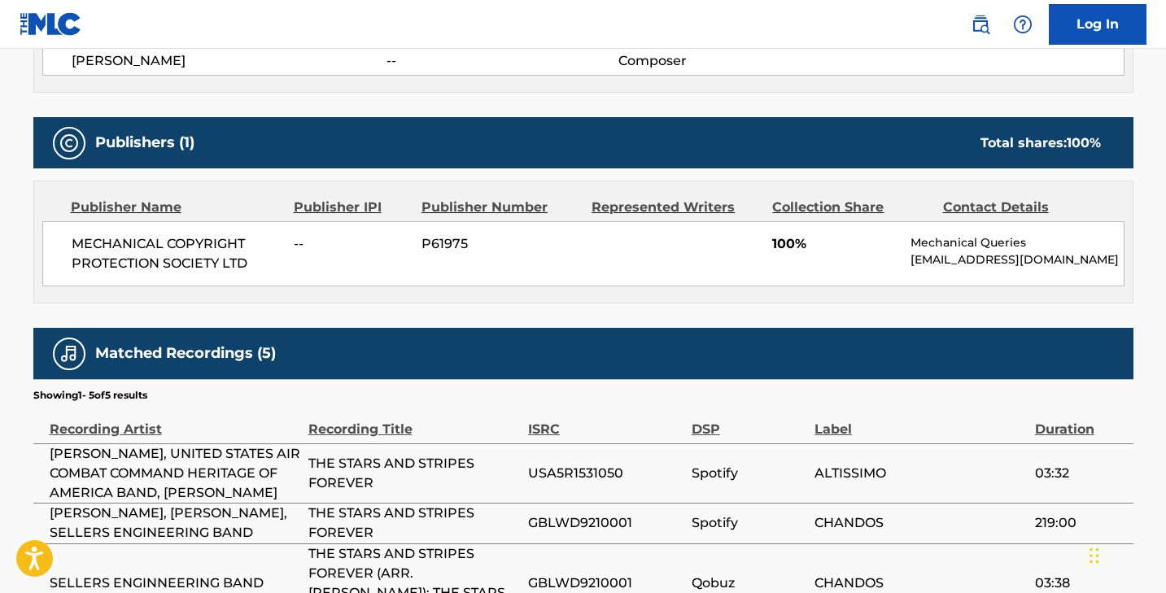
scroll to position [557, 0]
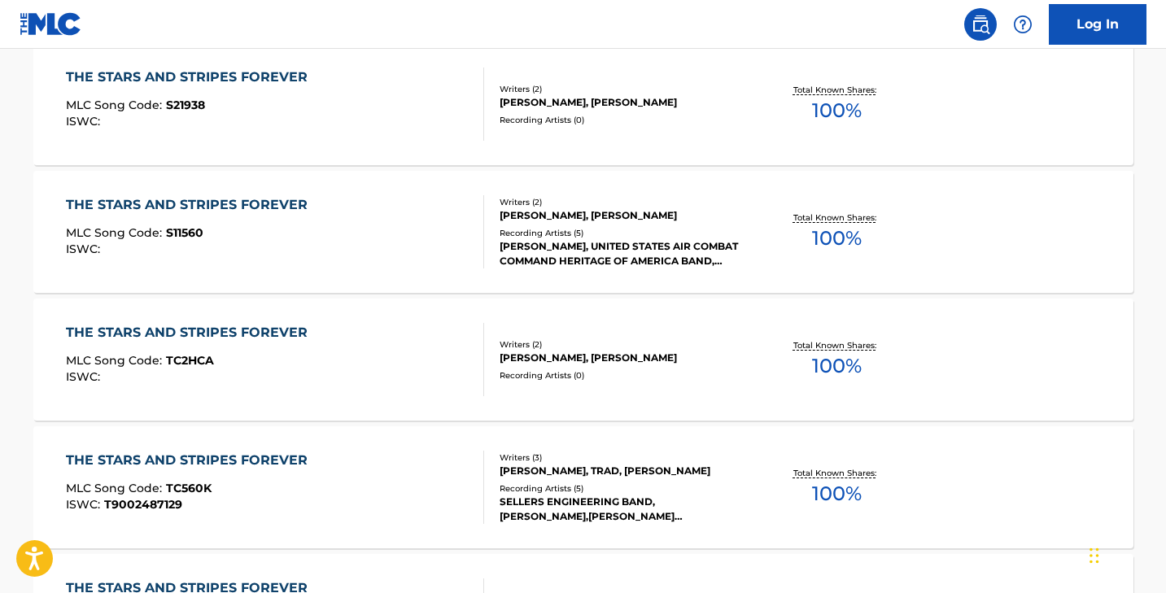
click at [245, 105] on div "MLC Song Code : S21938" at bounding box center [191, 107] width 250 height 16
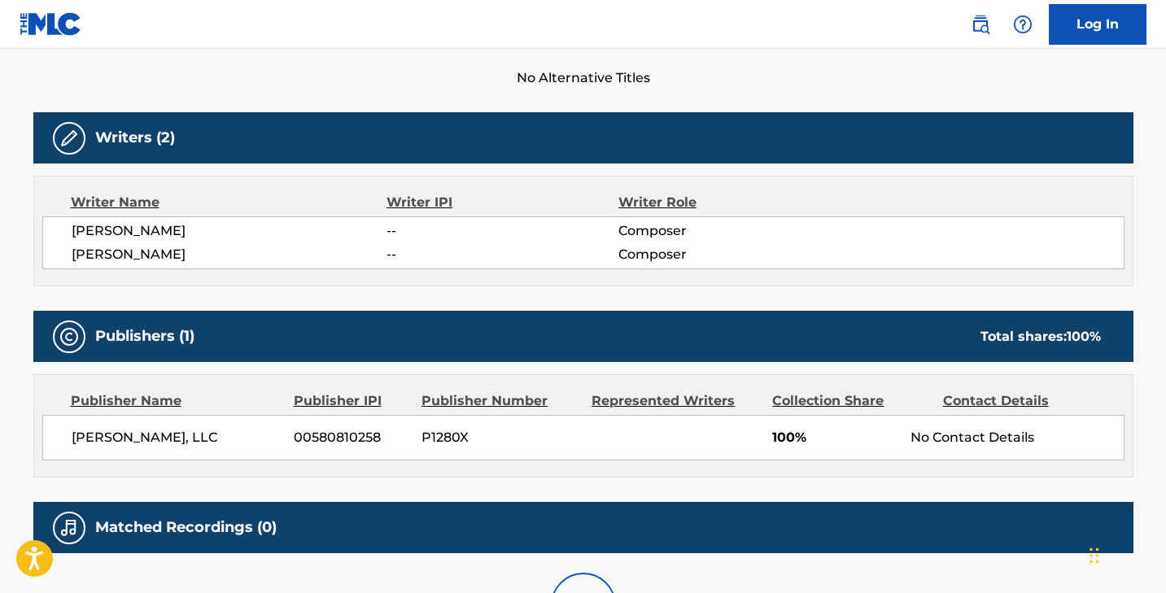
scroll to position [548, 0]
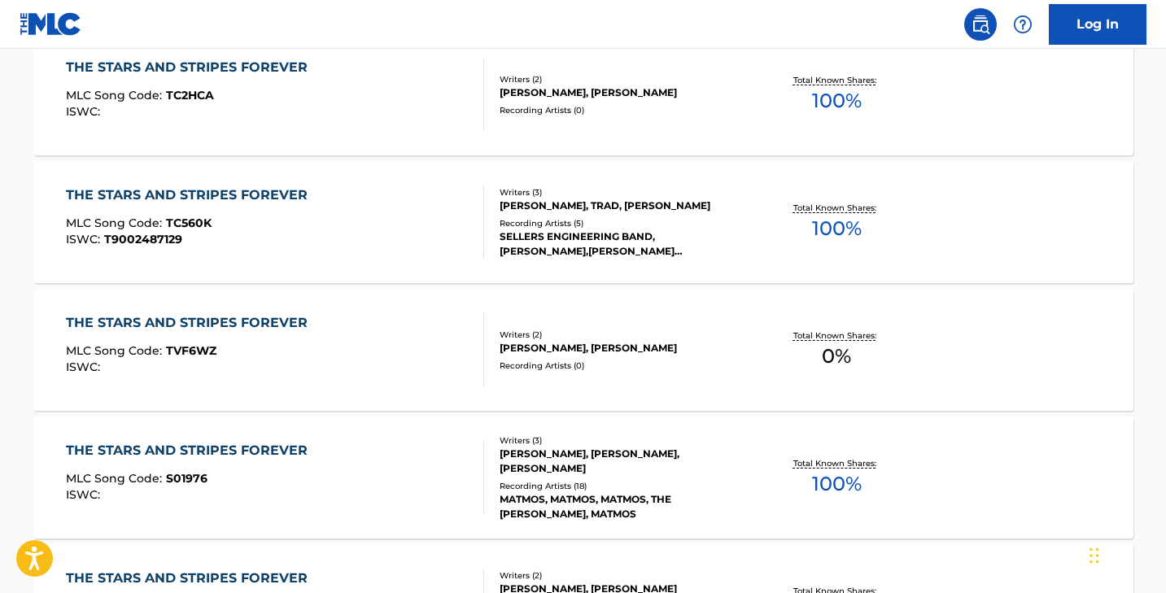
scroll to position [859, 0]
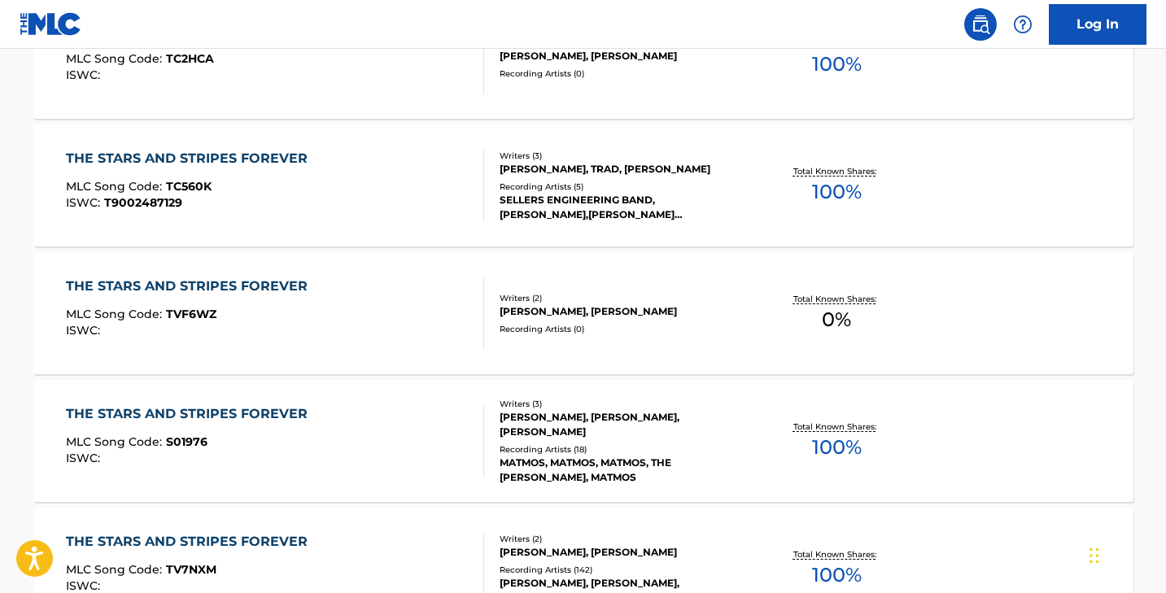
click at [260, 179] on div "THE STARS AND STRIPES FOREVER MLC Song Code : TC560K ISWC : T9002487129" at bounding box center [191, 185] width 250 height 73
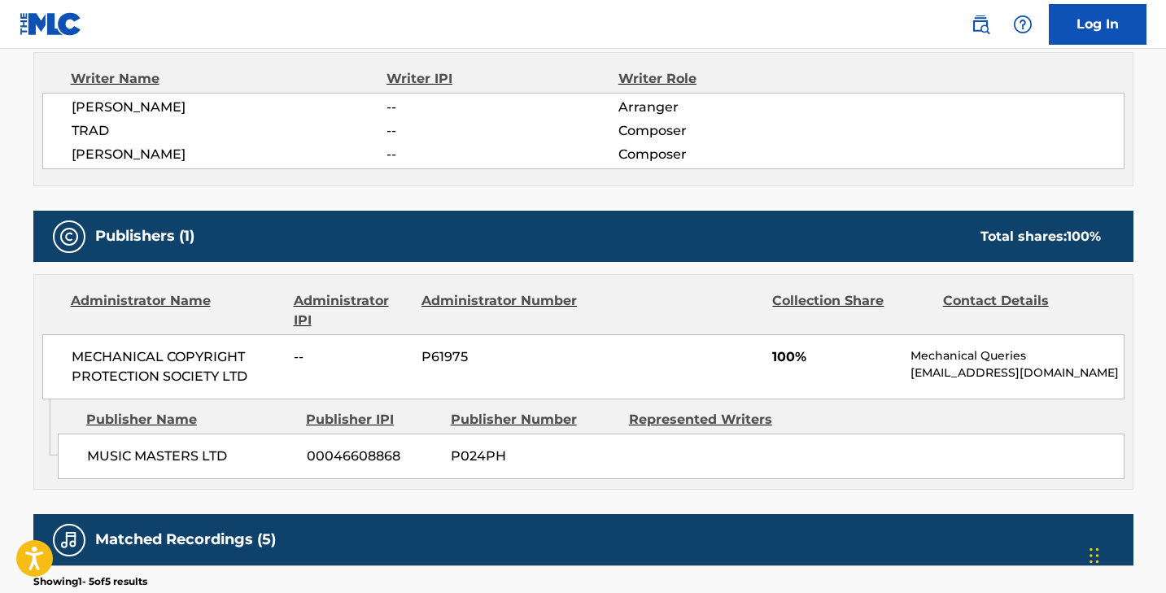
scroll to position [613, 0]
